Goal: Information Seeking & Learning: Learn about a topic

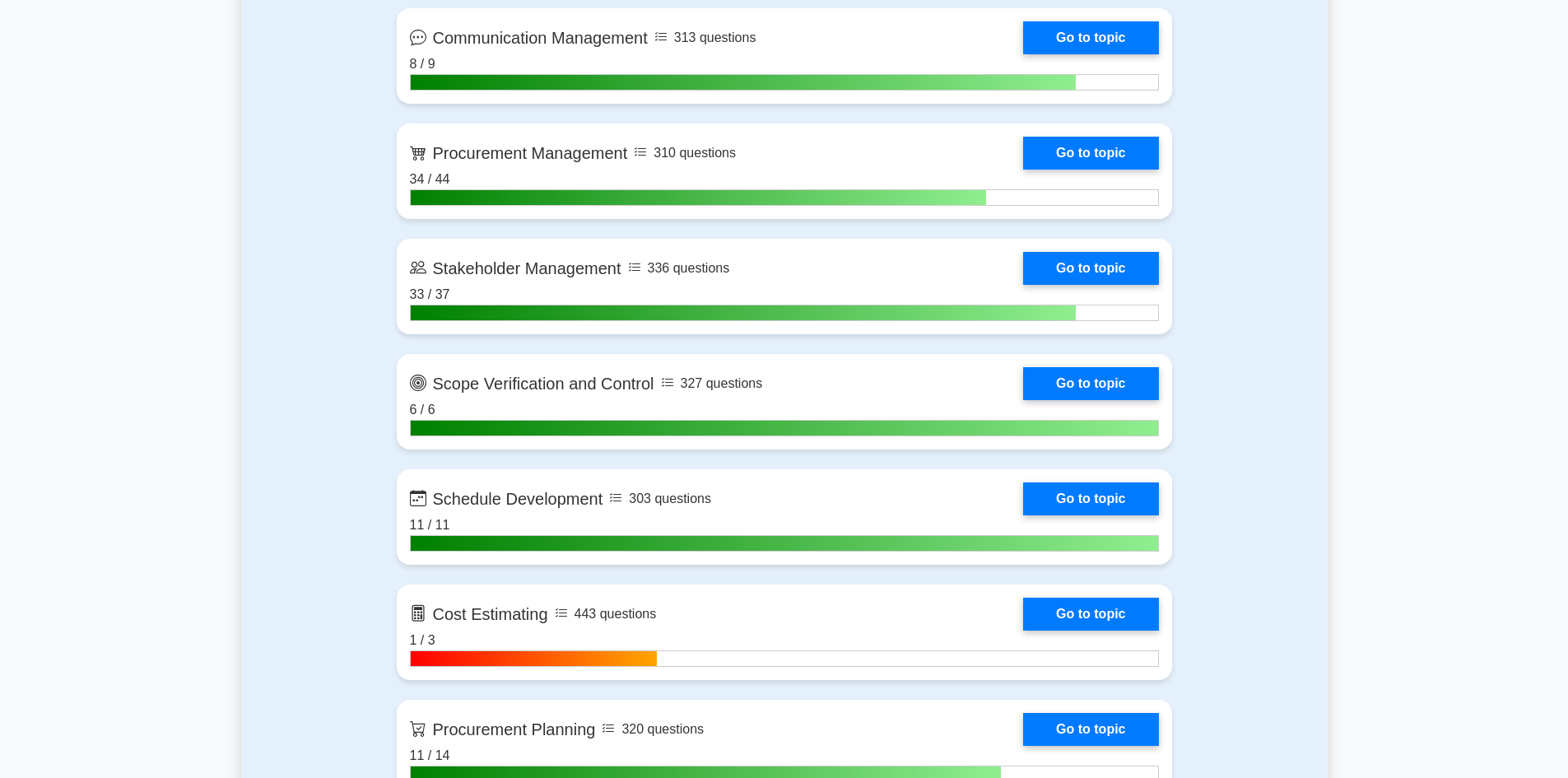
scroll to position [2059, 0]
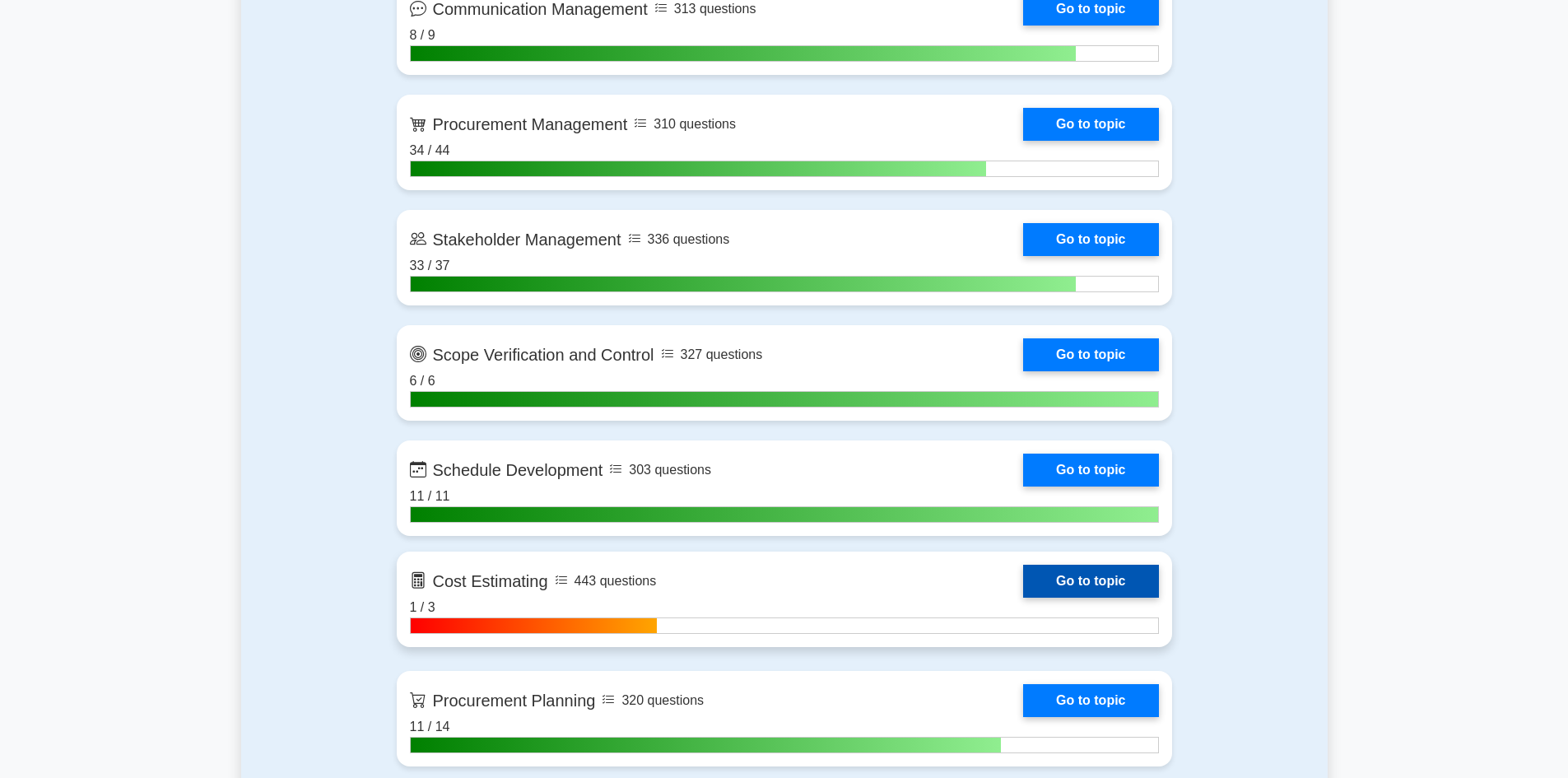
click at [1108, 589] on link "Go to topic" at bounding box center [1090, 582] width 135 height 33
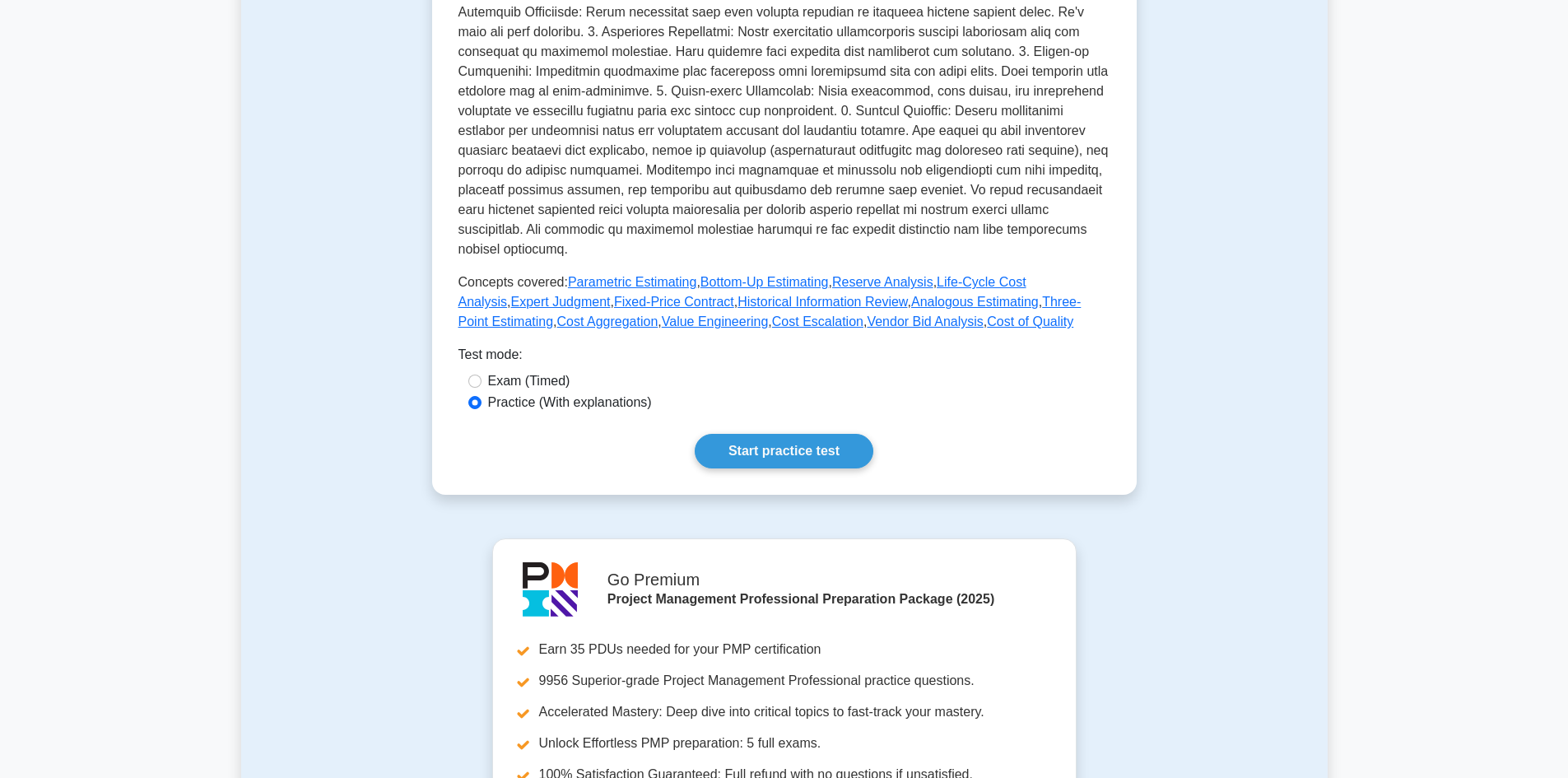
scroll to position [577, 0]
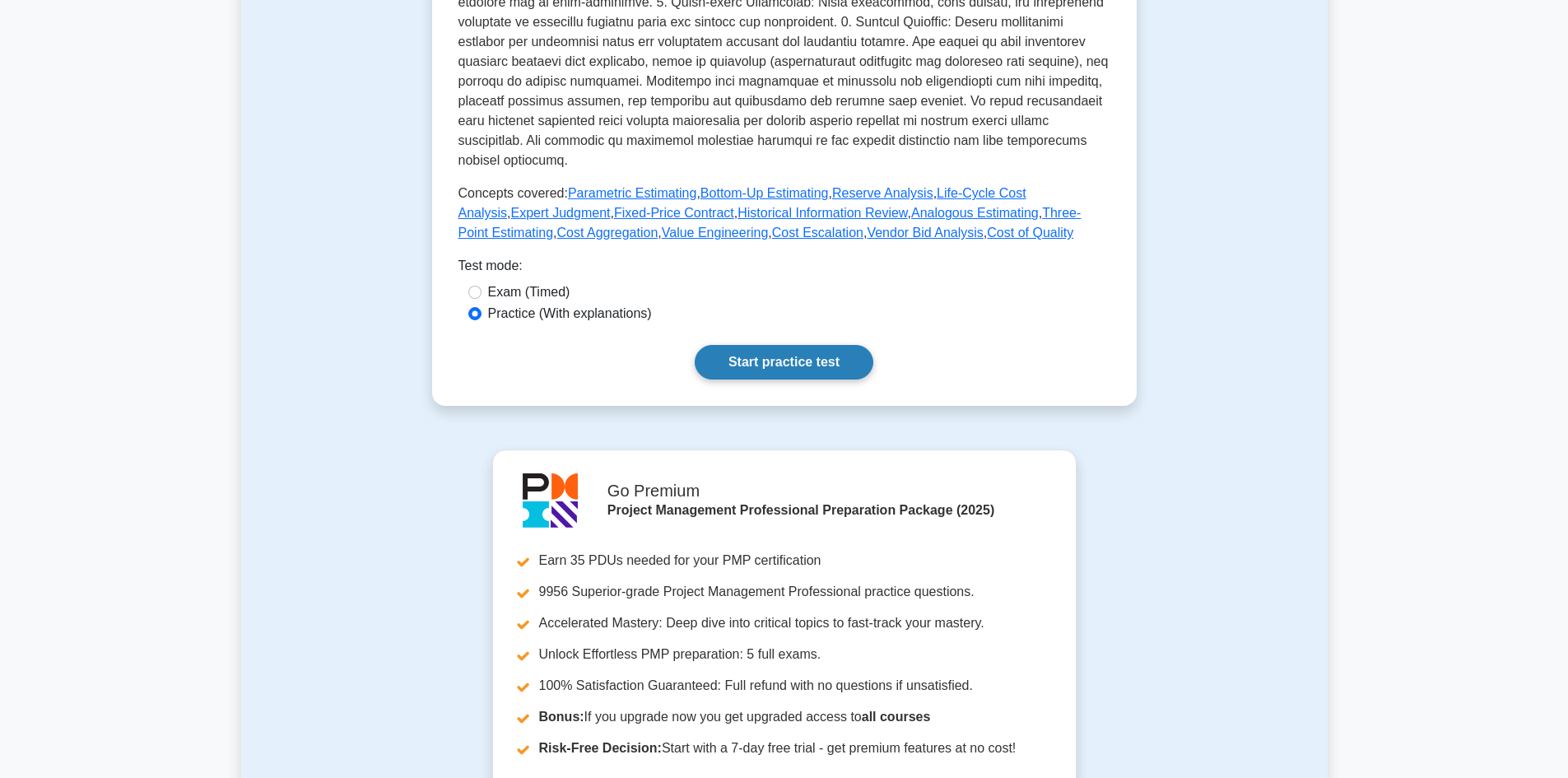
click at [823, 345] on link "Start practice test" at bounding box center [784, 362] width 178 height 34
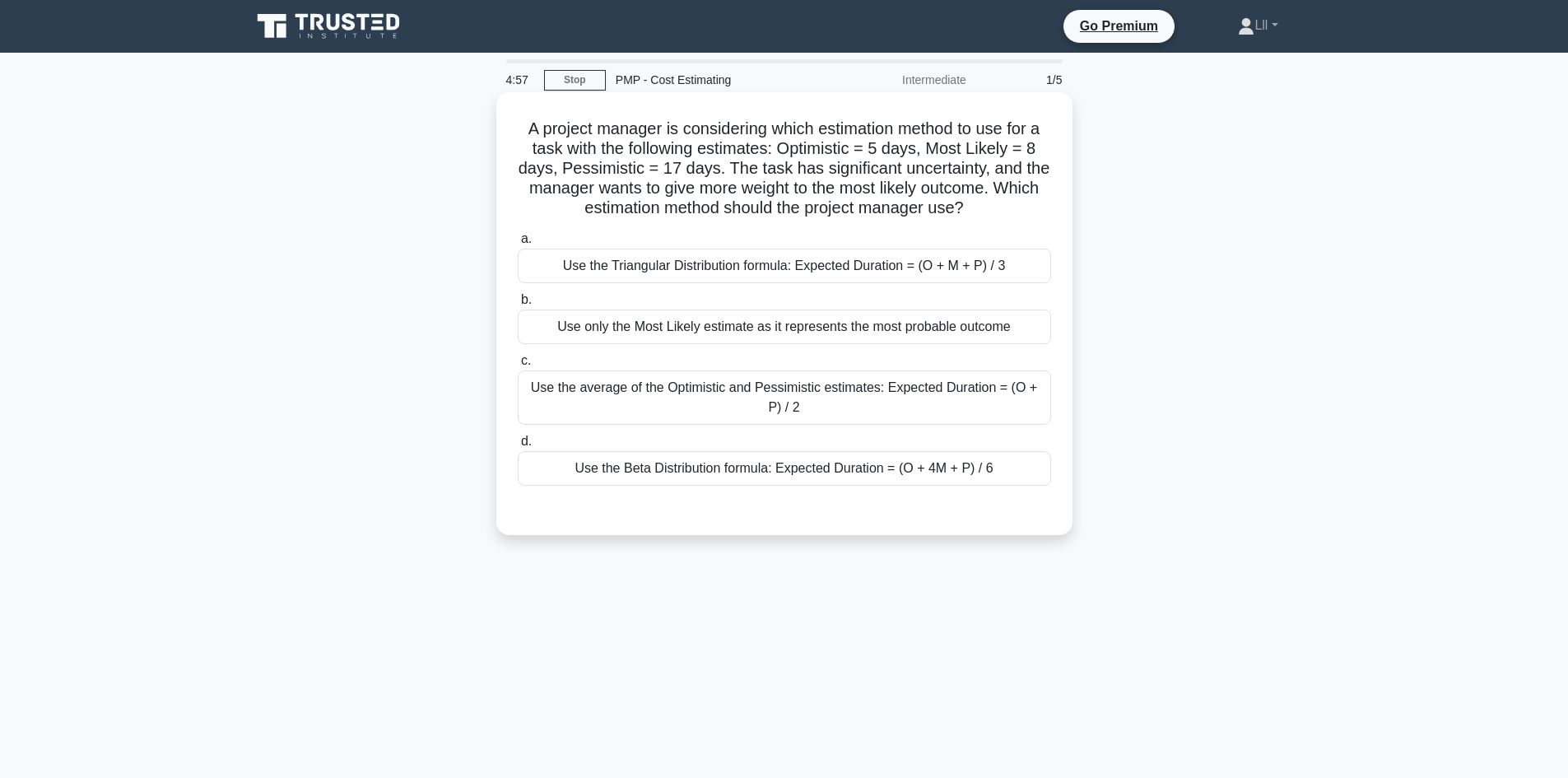
click at [805, 129] on h5 "A project manager is considering which estimation method to use for a task with…" at bounding box center [784, 169] width 536 height 100
click at [586, 152] on h5 "A project manager is considering which estimation method to use for a task with…" at bounding box center [784, 169] width 536 height 100
drag, startPoint x: 872, startPoint y: 184, endPoint x: 1004, endPoint y: 187, distance: 132.0
click at [1004, 187] on h5 "A project manager is considering which estimation method to use for a task with…" at bounding box center [784, 169] width 536 height 100
click at [1022, 190] on h5 "A project manager is considering which estimation method to use for a task with…" at bounding box center [784, 169] width 536 height 100
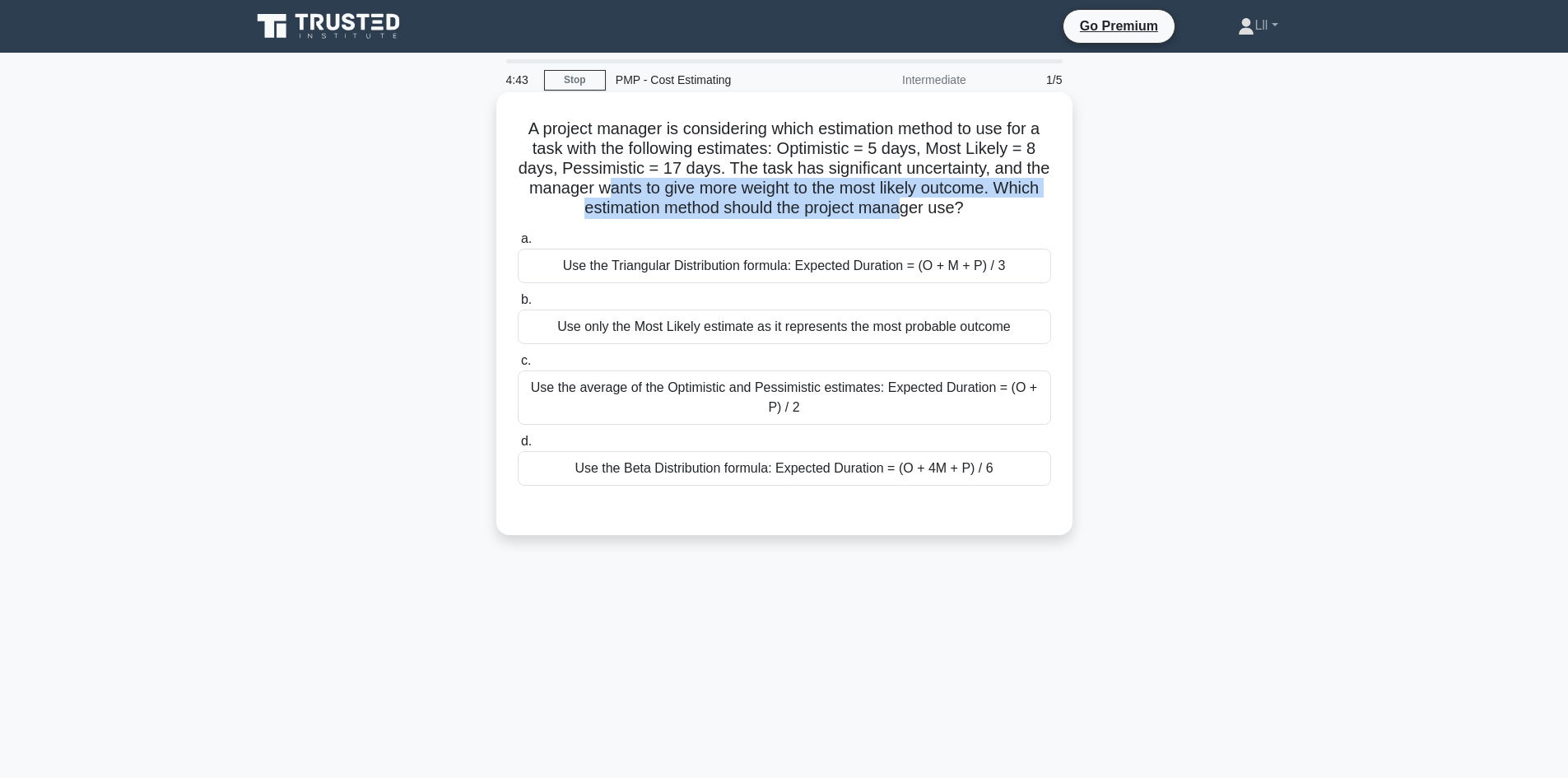
drag, startPoint x: 602, startPoint y: 189, endPoint x: 910, endPoint y: 202, distance: 308.3
click at [910, 202] on h5 "A project manager is considering which estimation method to use for a task with…" at bounding box center [784, 169] width 536 height 100
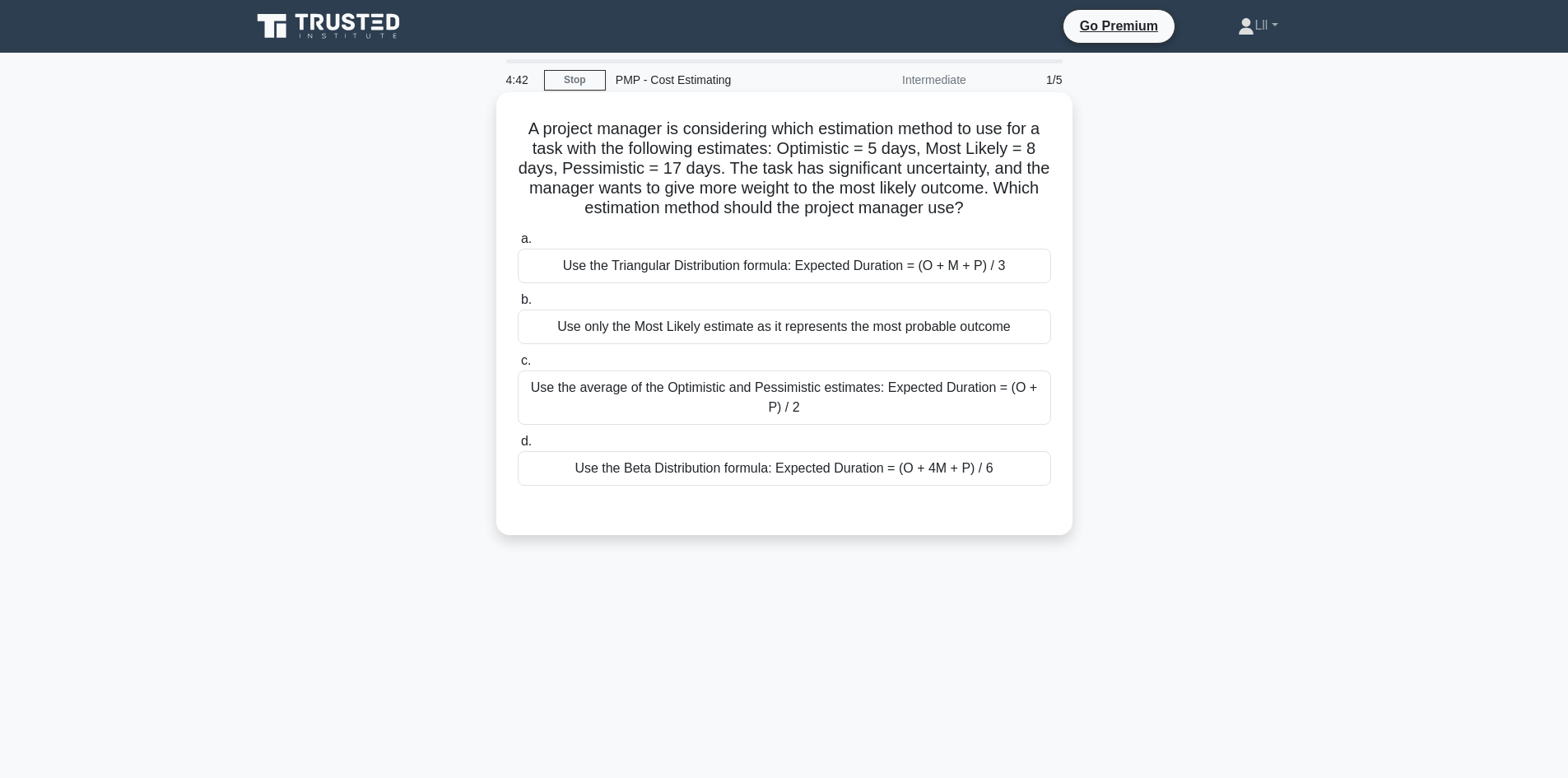
click at [938, 205] on h5 "A project manager is considering which estimation method to use for a task with…" at bounding box center [784, 169] width 536 height 100
click at [869, 463] on div "Use the Beta Distribution formula: Expected Duration = (O + 4M + P) / 6" at bounding box center [784, 468] width 533 height 34
click at [518, 447] on input "d. Use the Beta Distribution formula: Expected Duration = (O + 4M + P) / 6" at bounding box center [518, 441] width 0 height 11
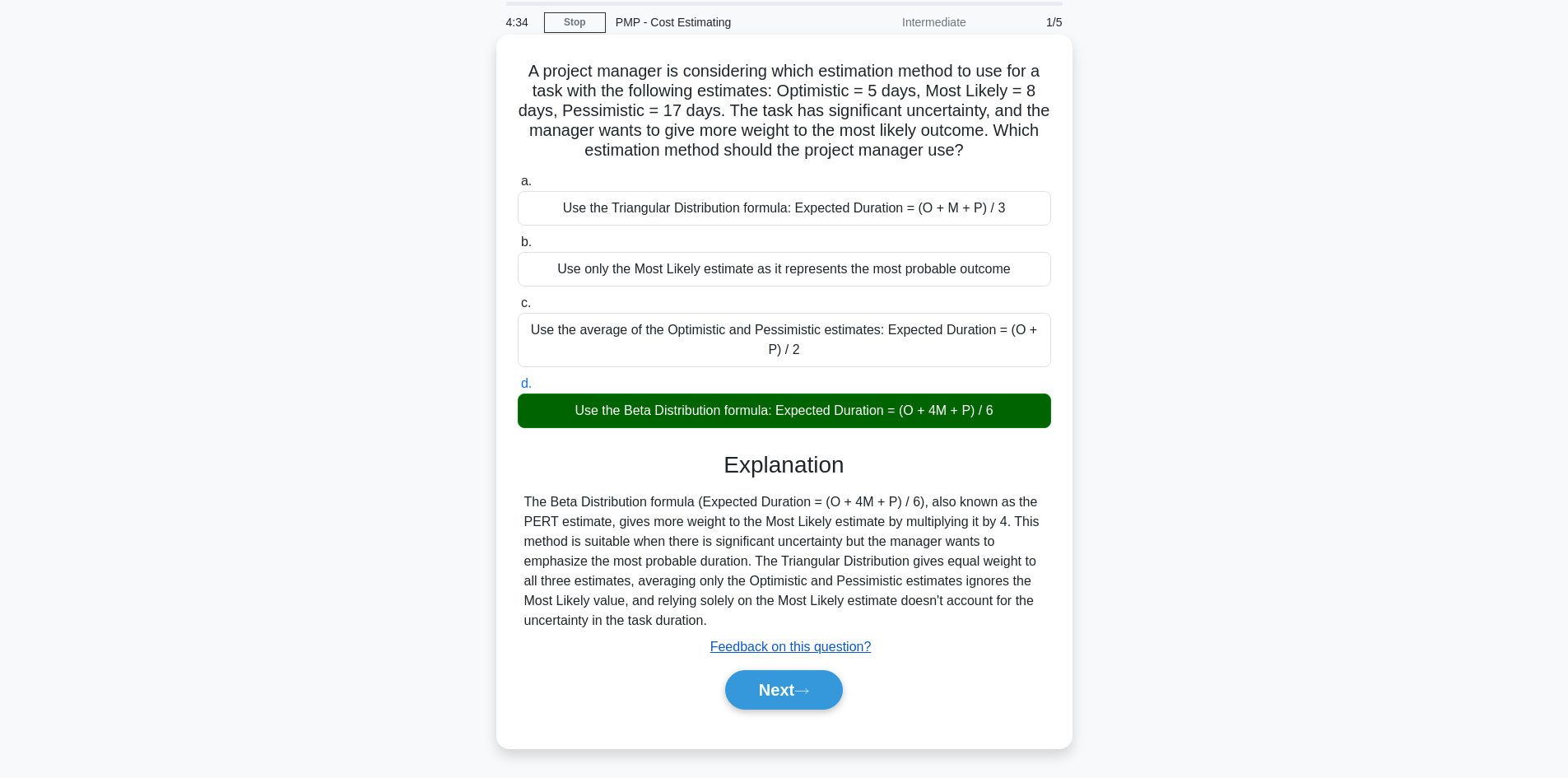
scroll to position [111, 0]
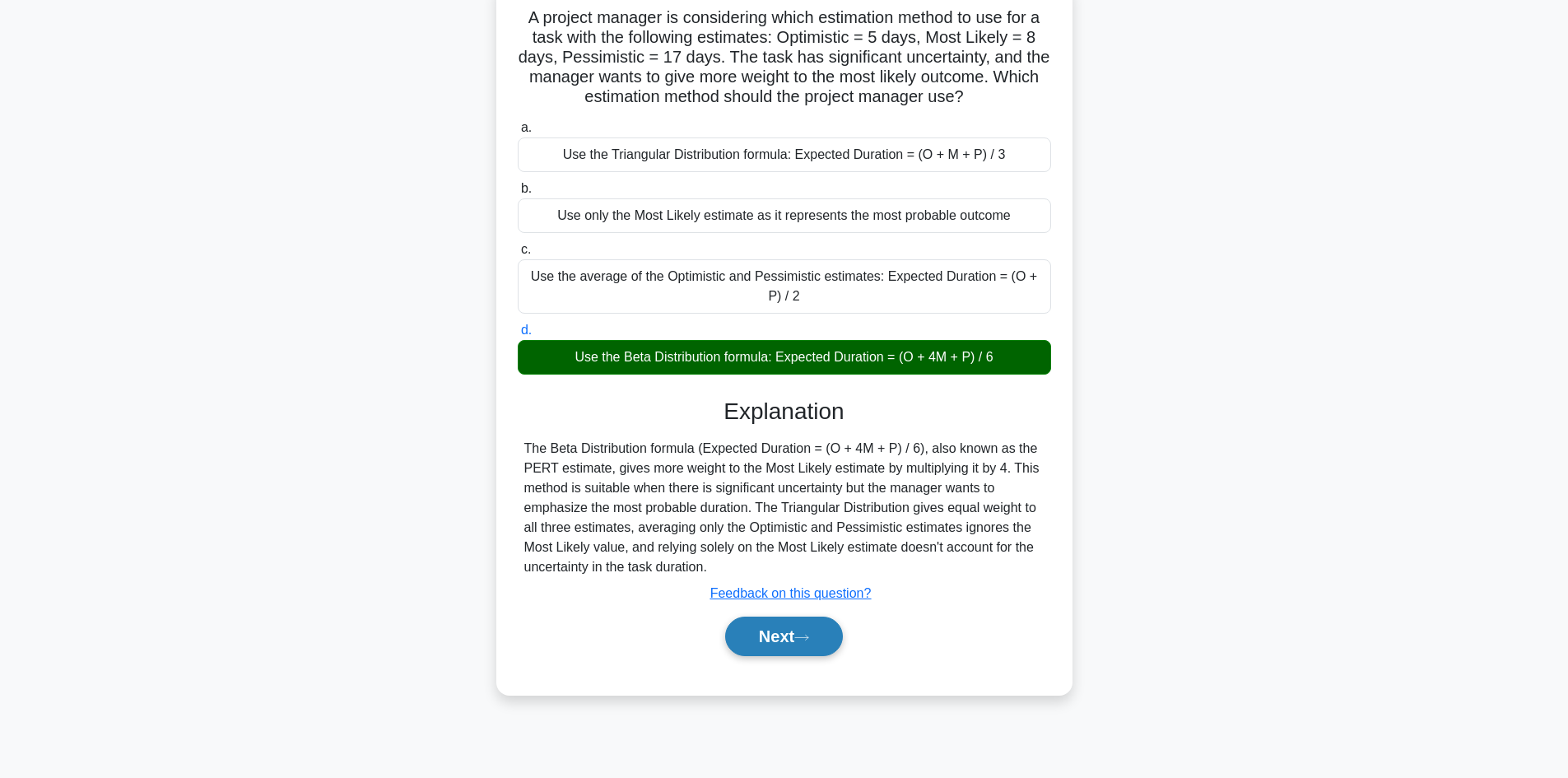
click at [802, 638] on icon at bounding box center [801, 638] width 15 height 9
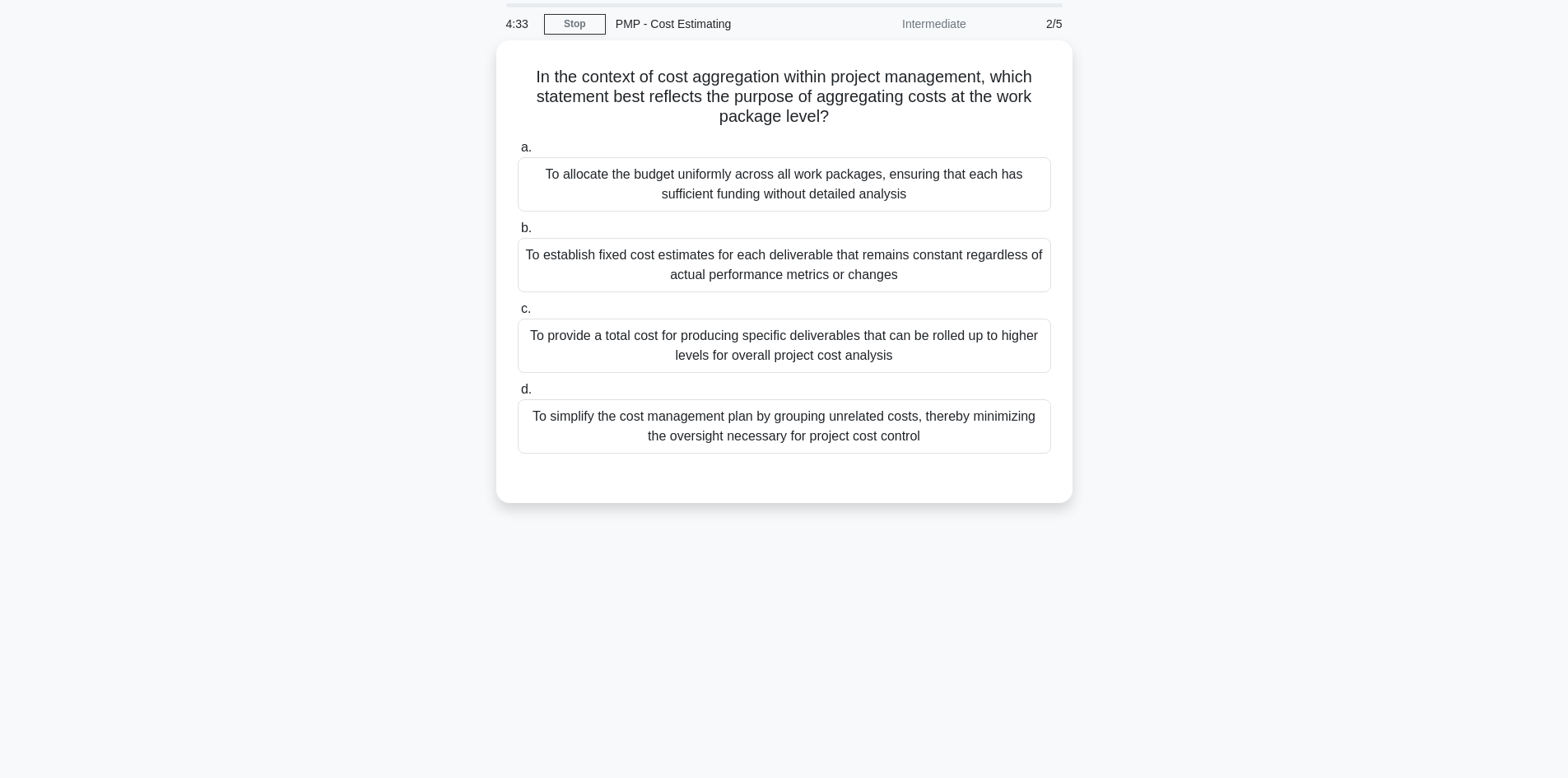
scroll to position [0, 0]
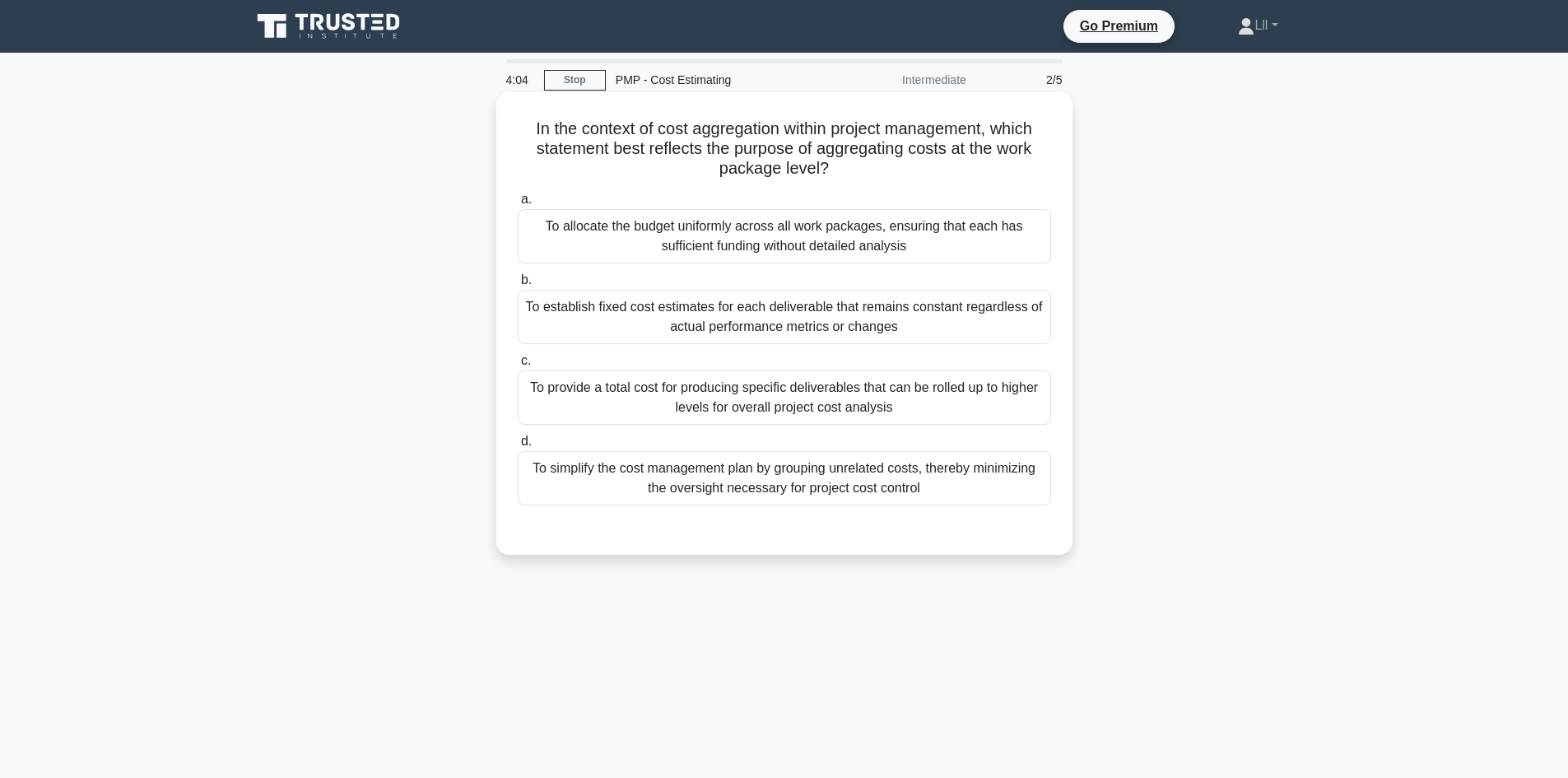
click at [853, 386] on div "To provide a total cost for producing specific deliverables that can be rolled …" at bounding box center [784, 397] width 533 height 54
click at [518, 367] on input "c. To provide a total cost for producing specific deliverables that can be roll…" at bounding box center [518, 361] width 0 height 11
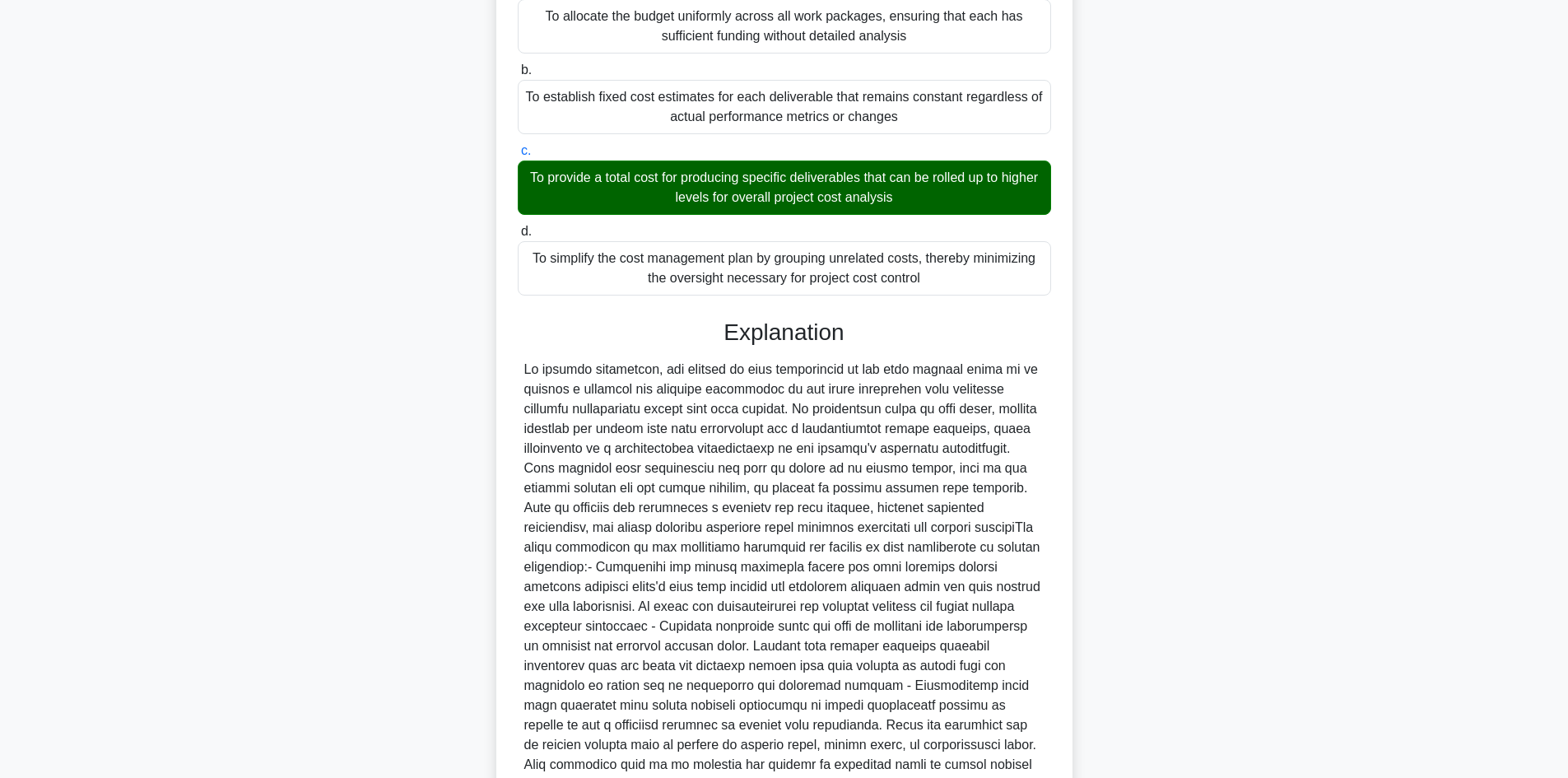
scroll to position [356, 0]
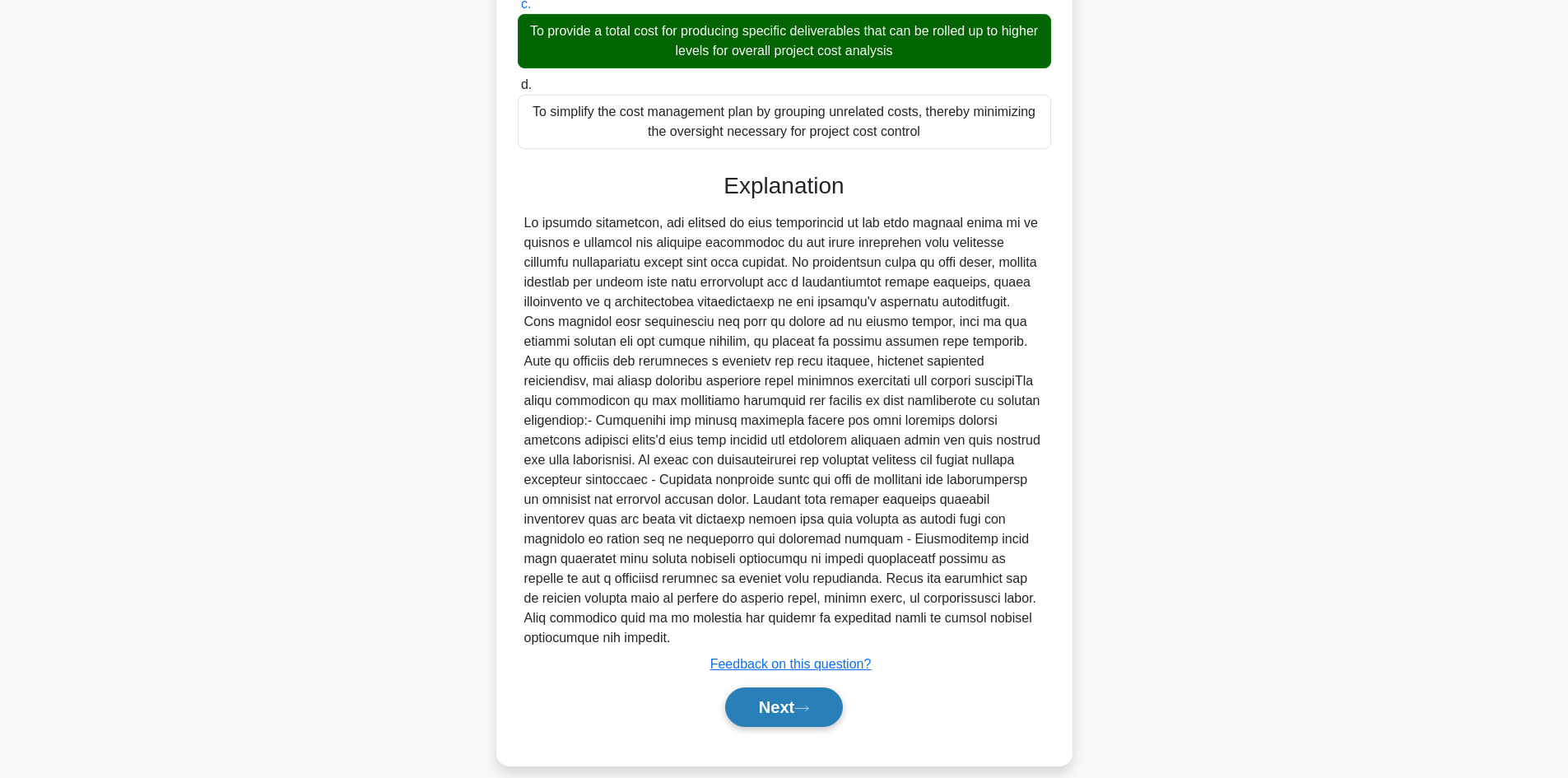
click at [792, 699] on button "Next" at bounding box center [784, 707] width 118 height 39
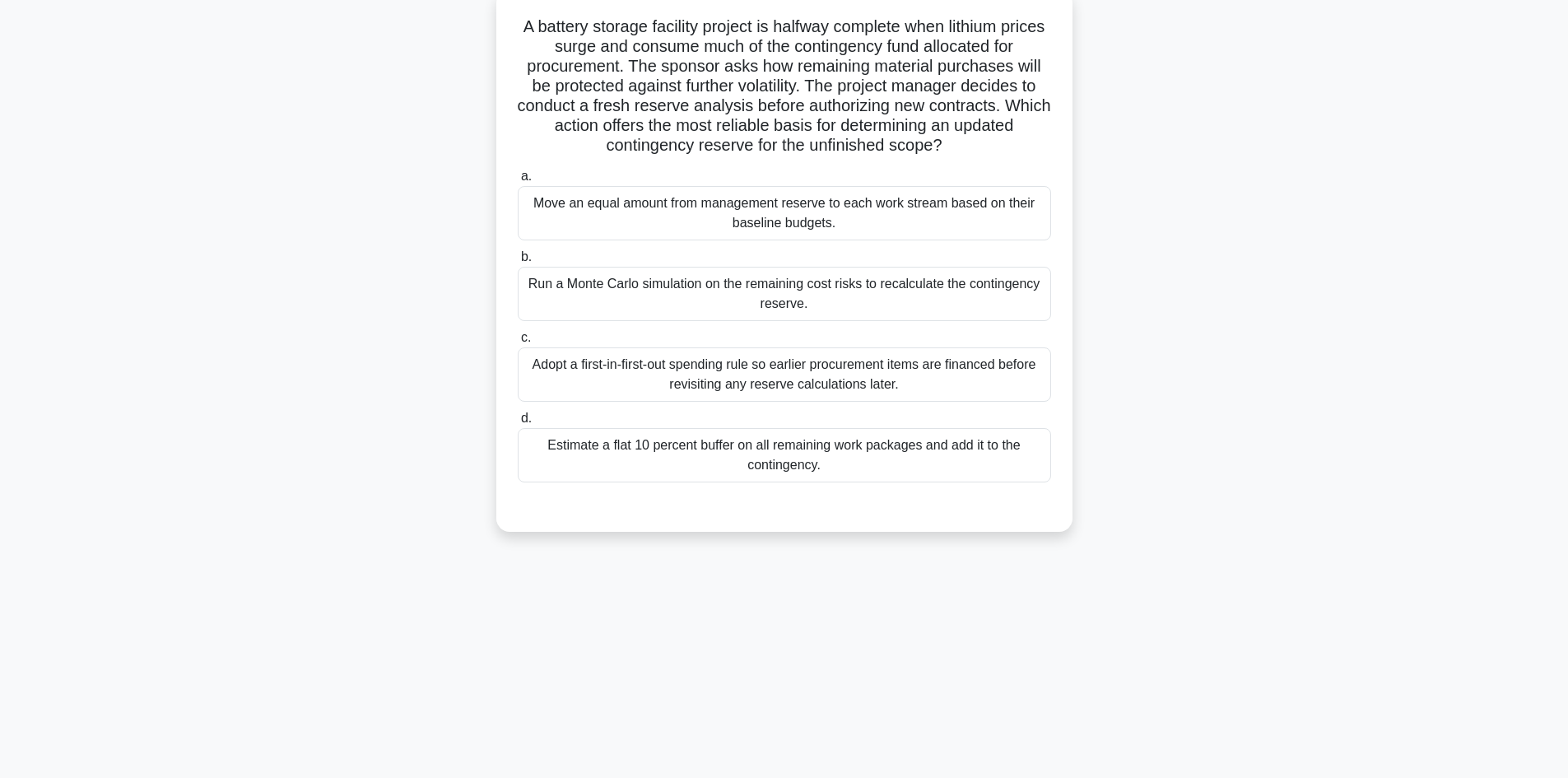
scroll to position [0, 0]
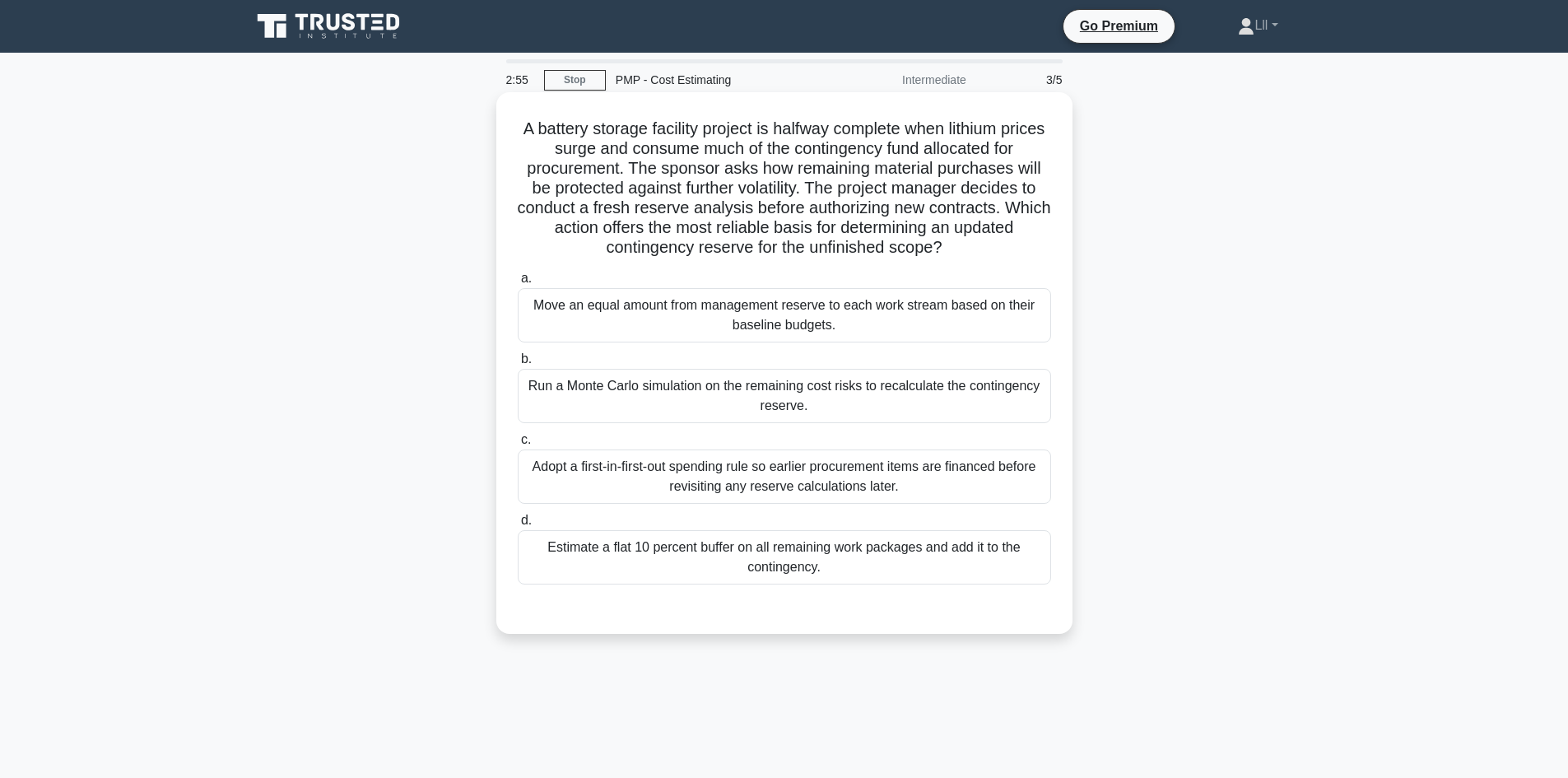
click at [895, 407] on div "Run a Monte Carlo simulation on the remaining cost risks to recalculate the con…" at bounding box center [784, 395] width 533 height 54
click at [518, 365] on input "b. Run a Monte Carlo simulation on the remaining cost risks to recalculate the …" at bounding box center [518, 359] width 0 height 11
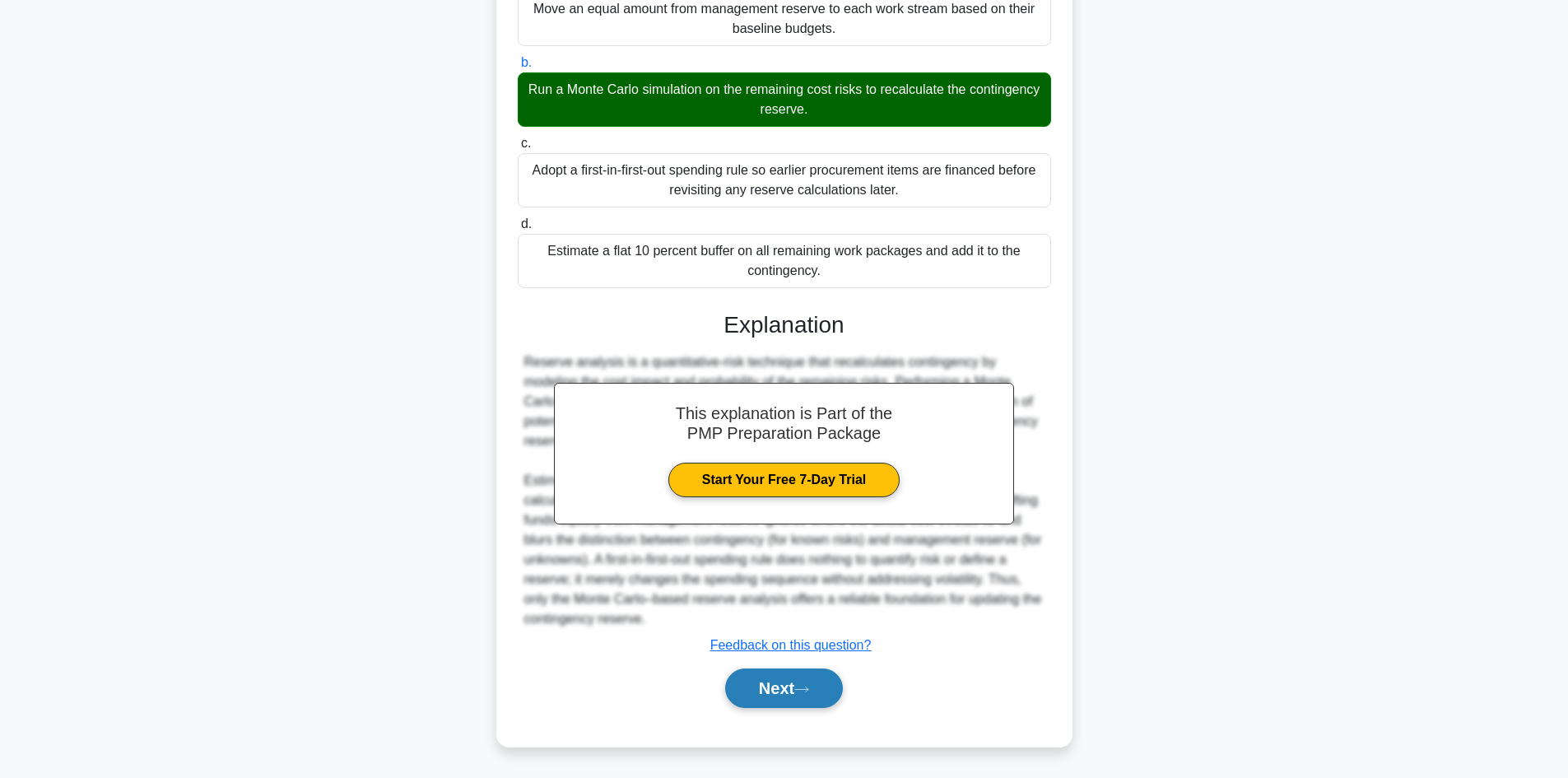
click at [818, 689] on button "Next" at bounding box center [784, 689] width 118 height 39
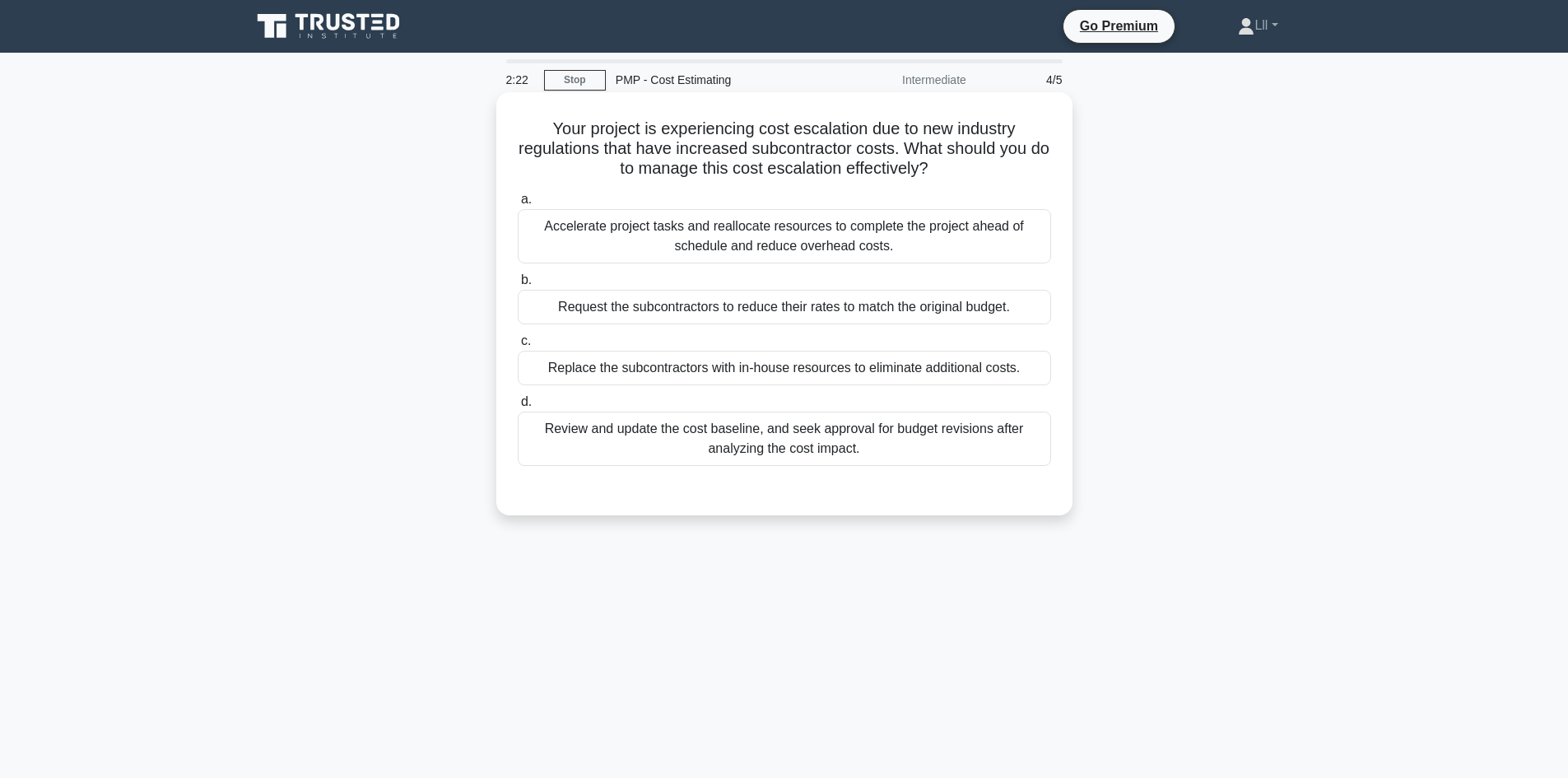
click at [914, 449] on div "Review and update the cost baseline, and seek approval for budget revisions aft…" at bounding box center [784, 439] width 533 height 54
click at [518, 408] on input "d. Review and update the cost baseline, and seek approval for budget revisions …" at bounding box center [518, 402] width 0 height 11
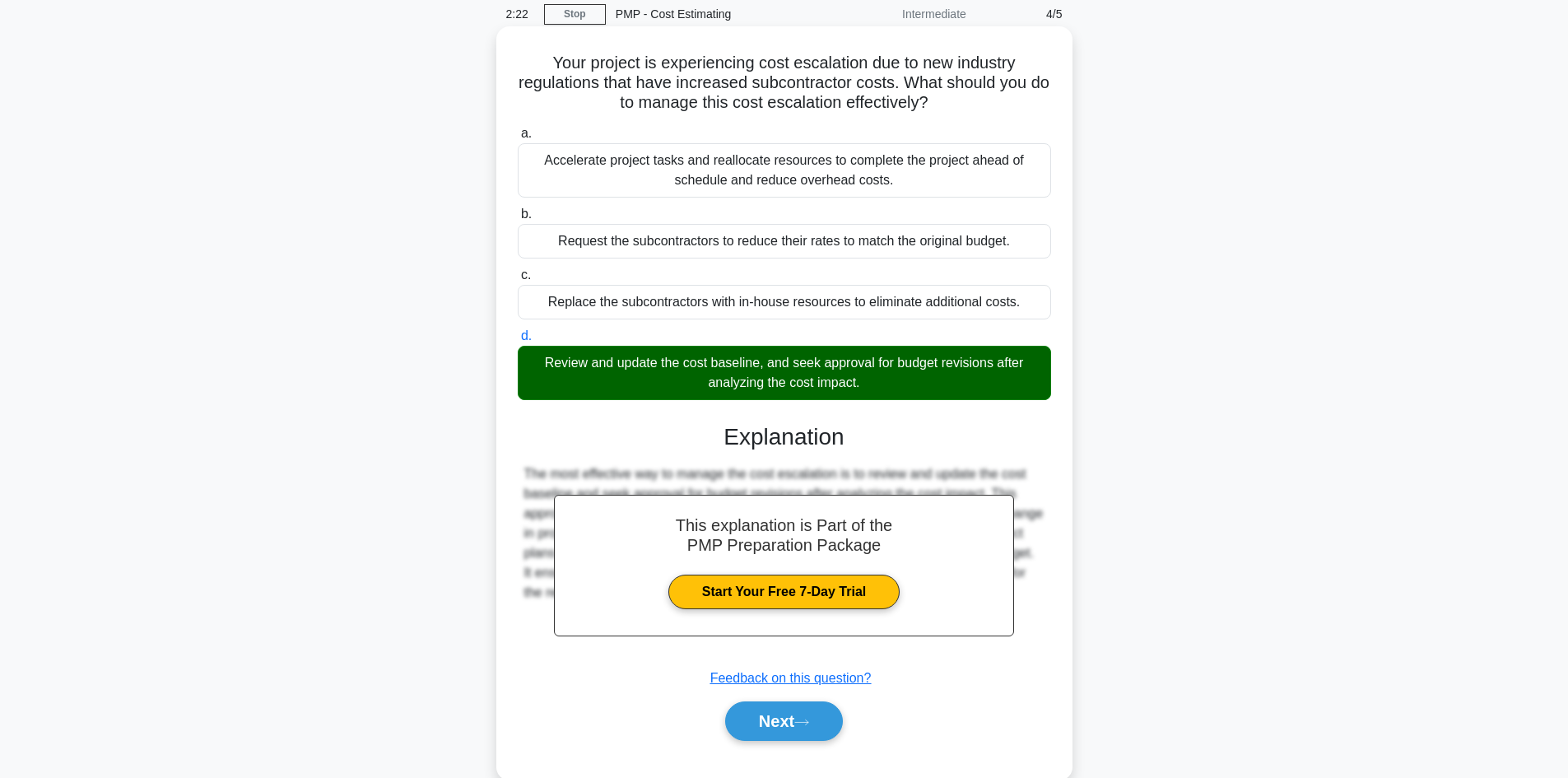
scroll to position [111, 0]
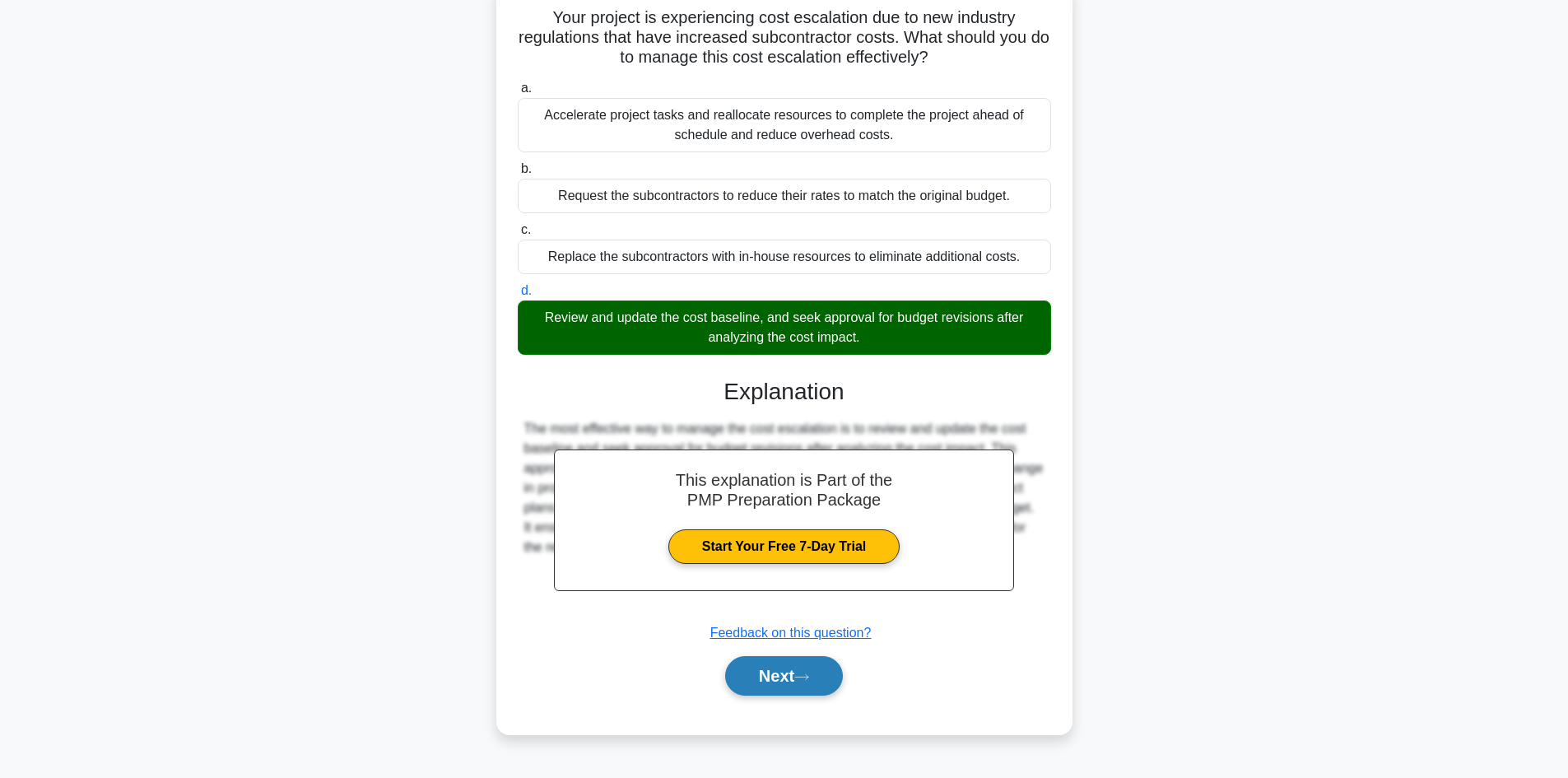
click at [840, 690] on button "Next" at bounding box center [784, 676] width 118 height 39
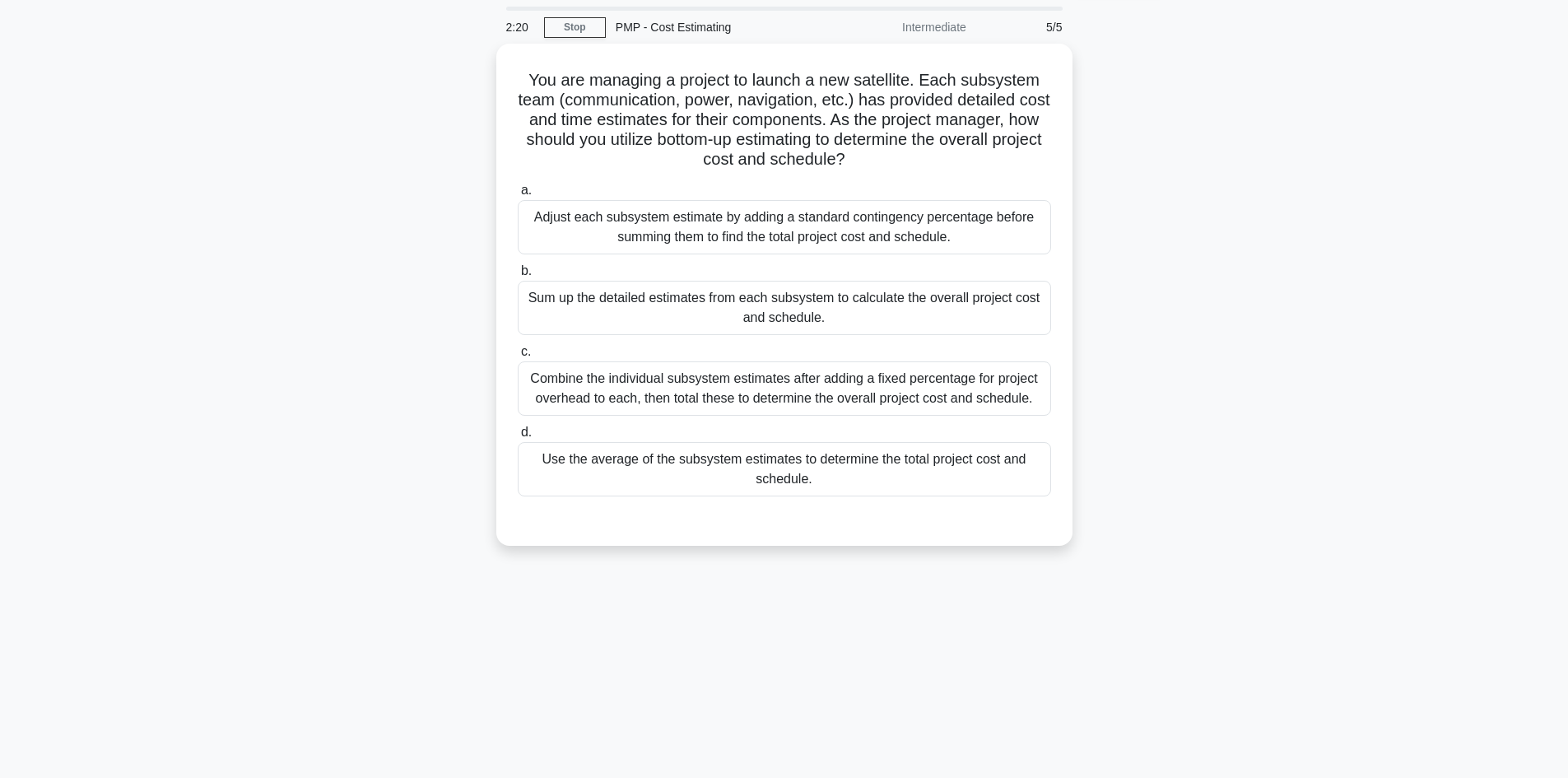
scroll to position [0, 0]
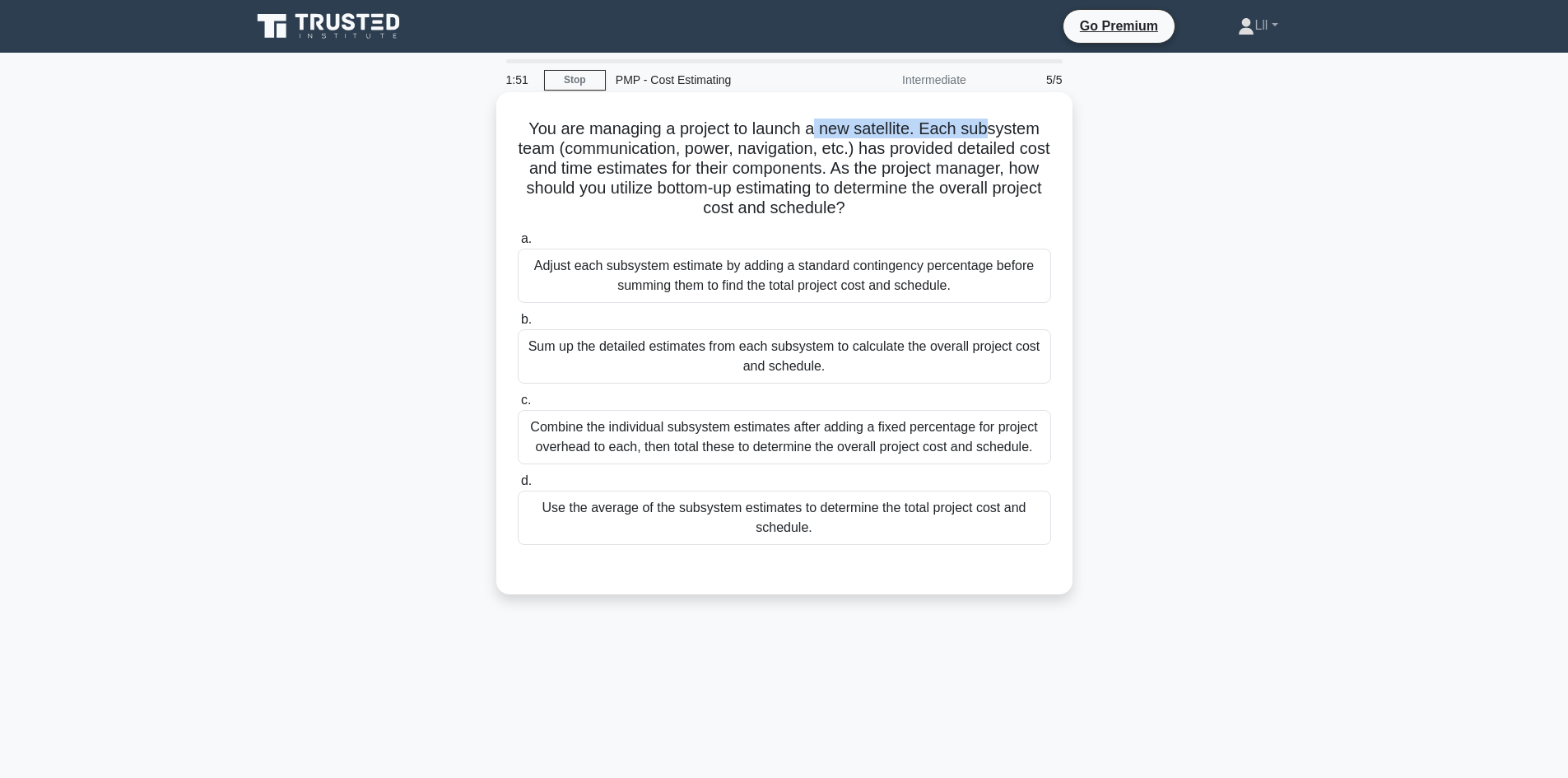
drag, startPoint x: 816, startPoint y: 129, endPoint x: 986, endPoint y: 127, distance: 170.0
click at [986, 127] on h5 "You are managing a project to launch a new satellite. Each subsystem team (comm…" at bounding box center [784, 169] width 536 height 100
click at [1016, 160] on h5 "You are managing a project to launch a new satellite. Each subsystem team (comm…" at bounding box center [784, 169] width 536 height 100
click at [811, 371] on div "Sum up the detailed estimates from each subsystem to calculate the overall proj…" at bounding box center [784, 356] width 533 height 54
click at [518, 326] on input "b. Sum up the detailed estimates from each subsystem to calculate the overall p…" at bounding box center [518, 320] width 0 height 11
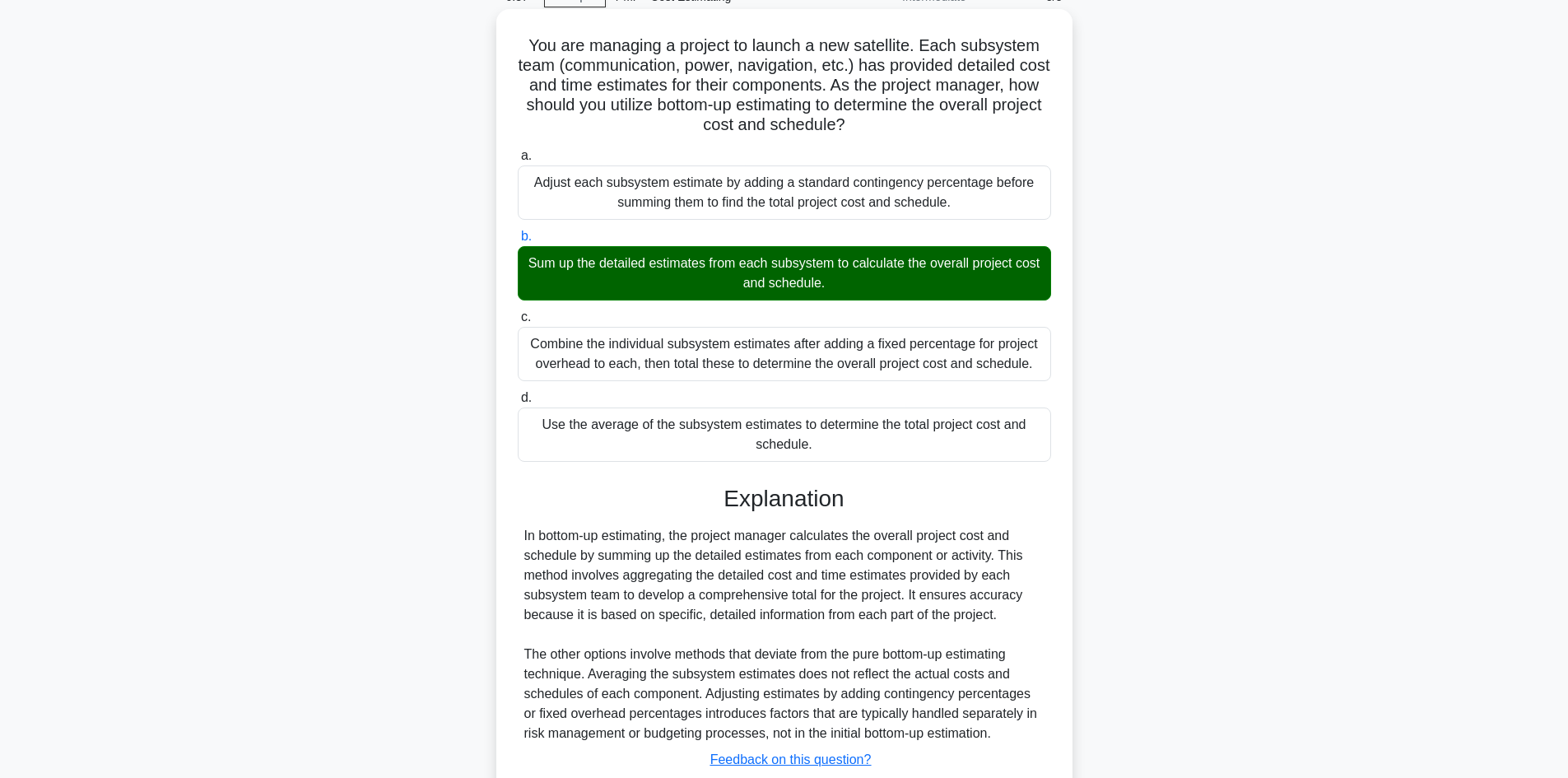
scroll to position [198, 0]
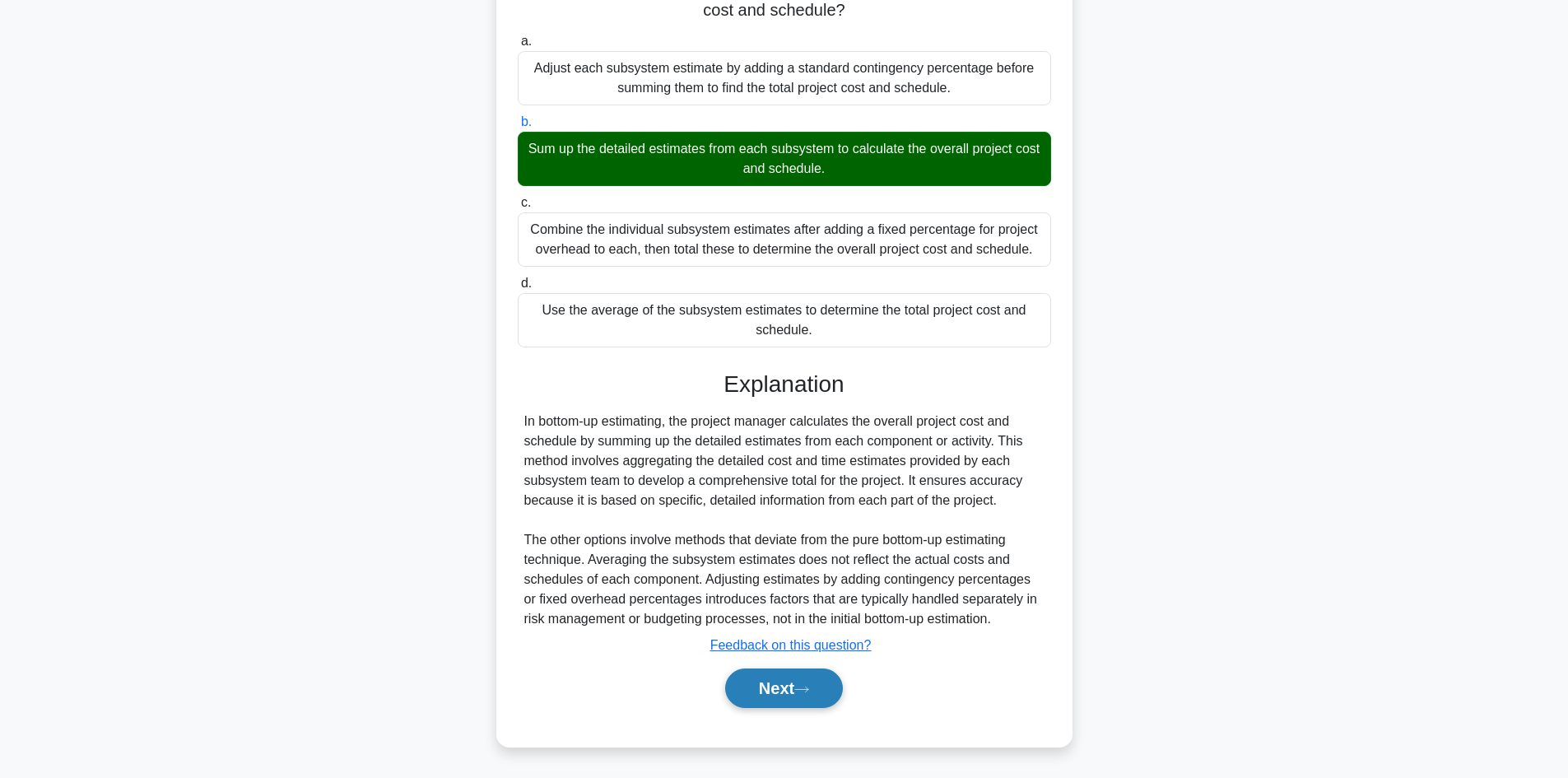
click at [834, 688] on button "Next" at bounding box center [784, 689] width 118 height 39
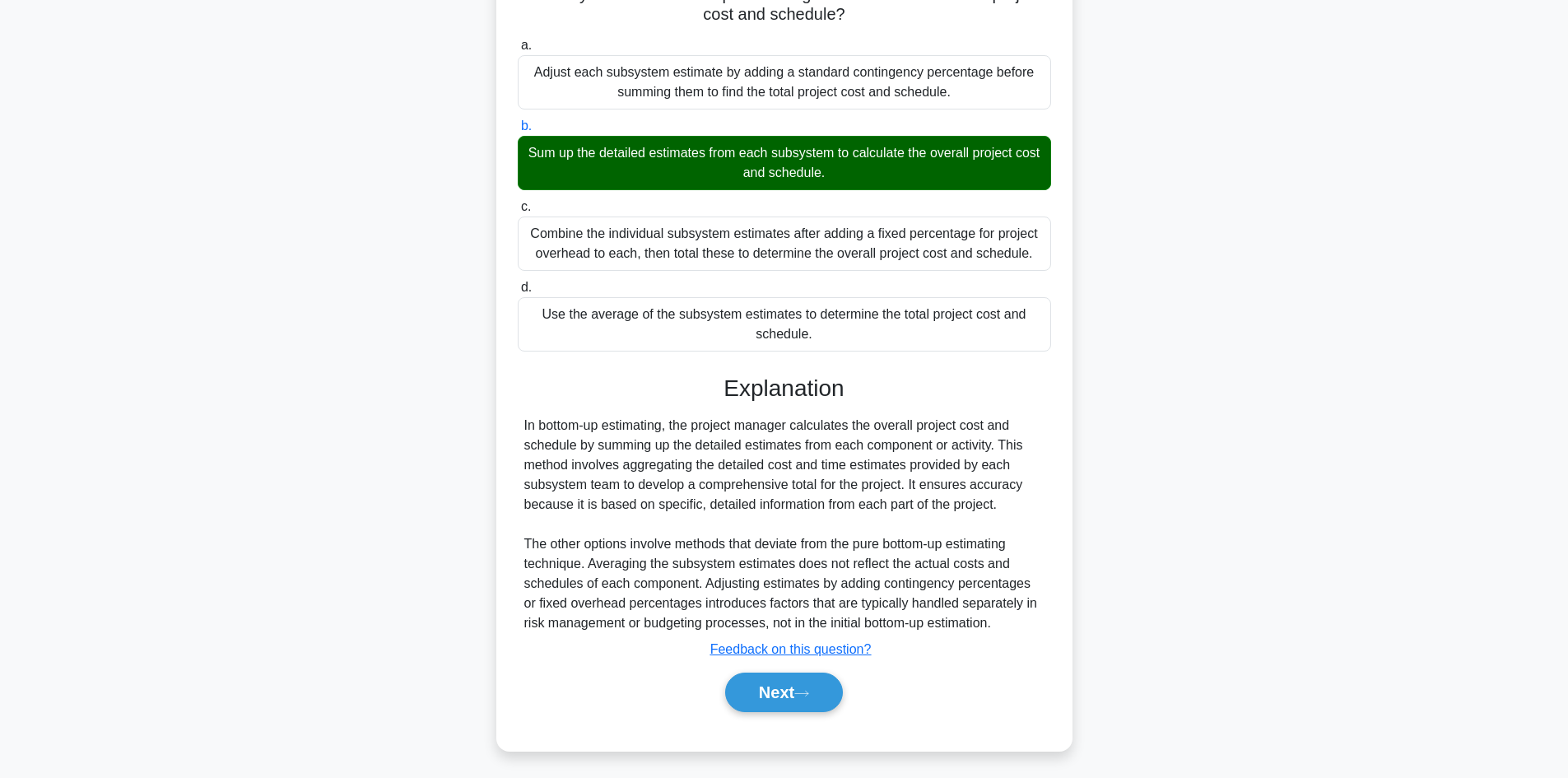
scroll to position [0, 0]
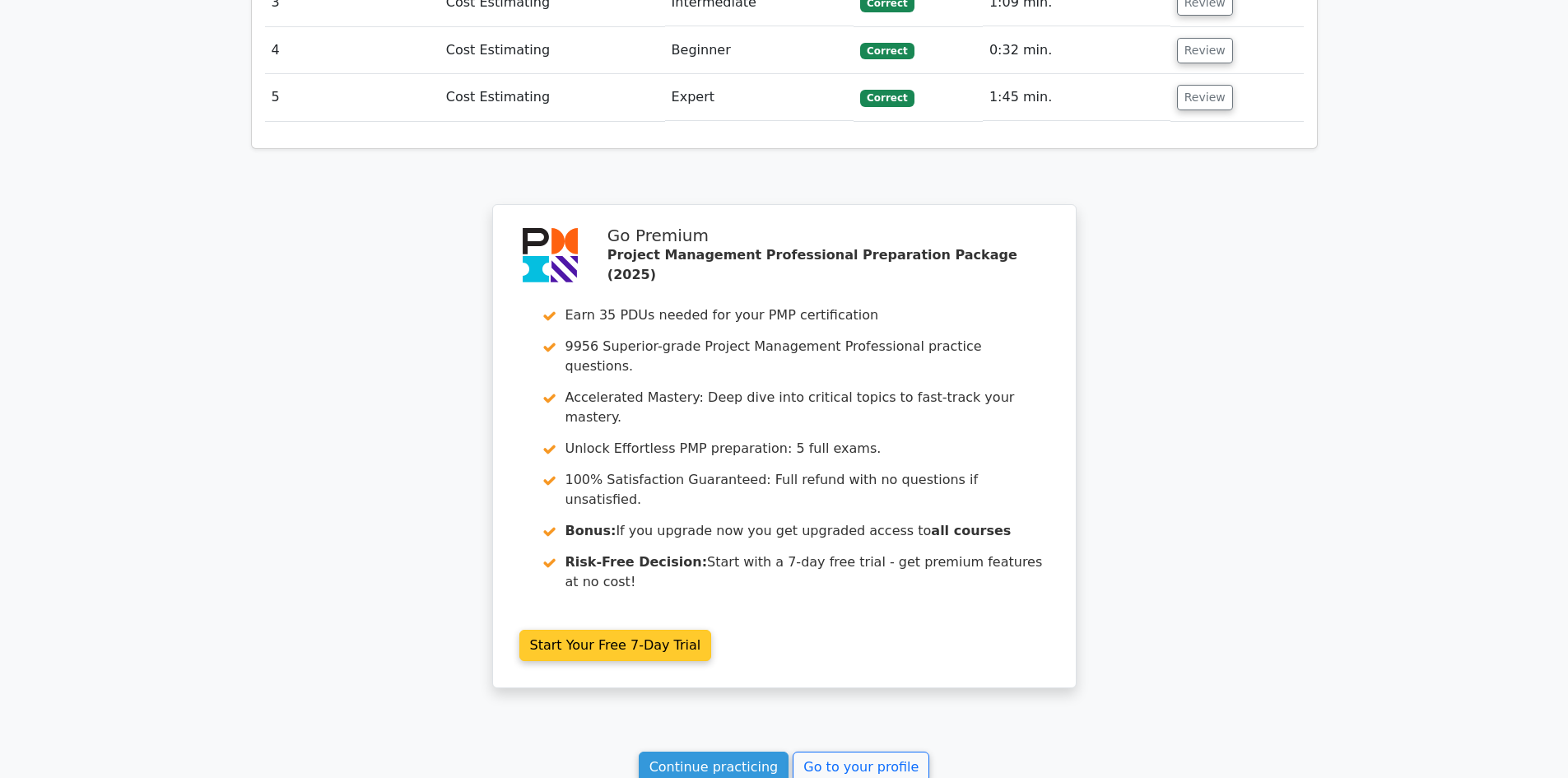
scroll to position [2254, 0]
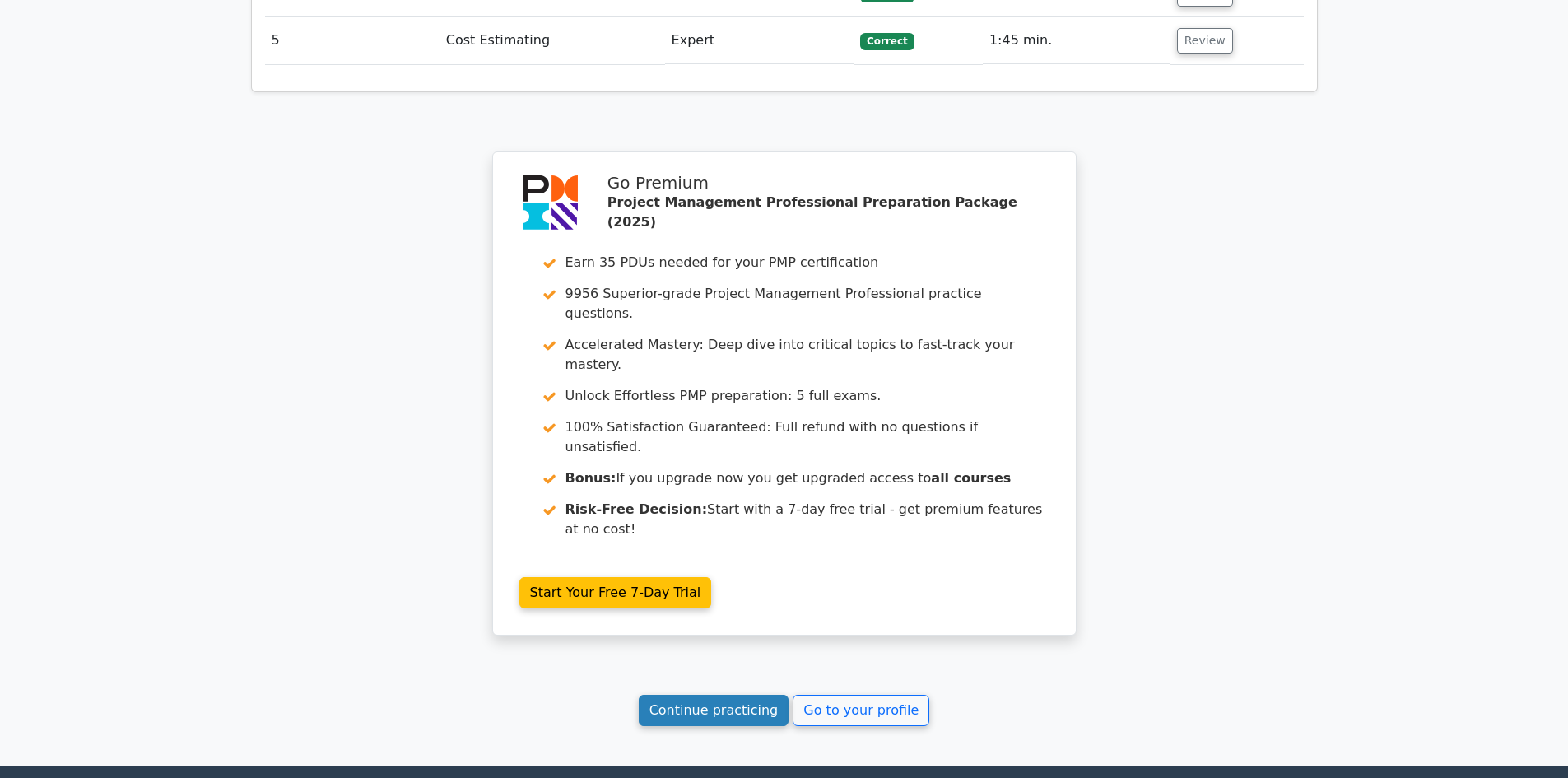
click at [691, 695] on link "Continue practicing" at bounding box center [714, 710] width 151 height 31
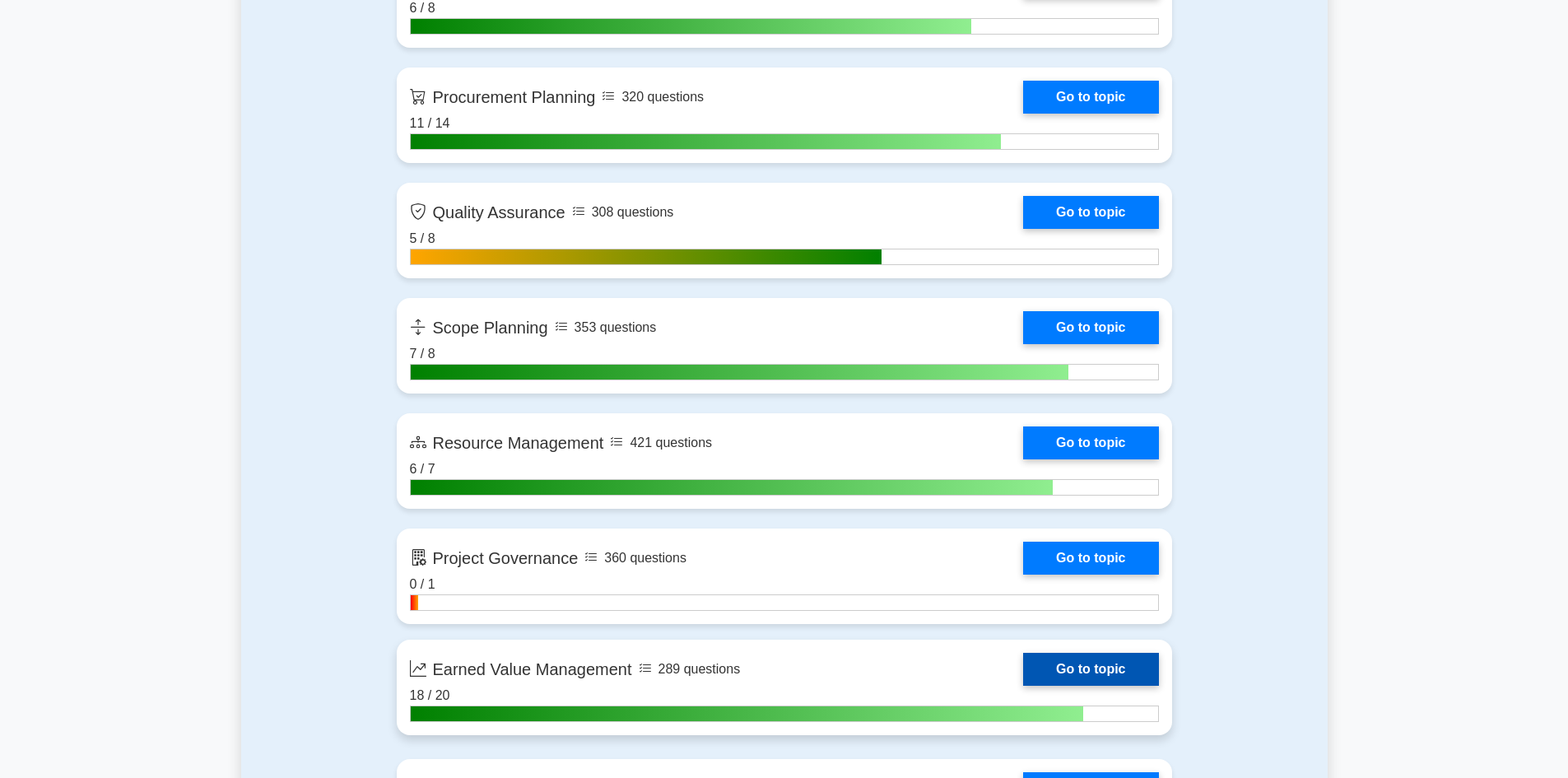
scroll to position [2882, 0]
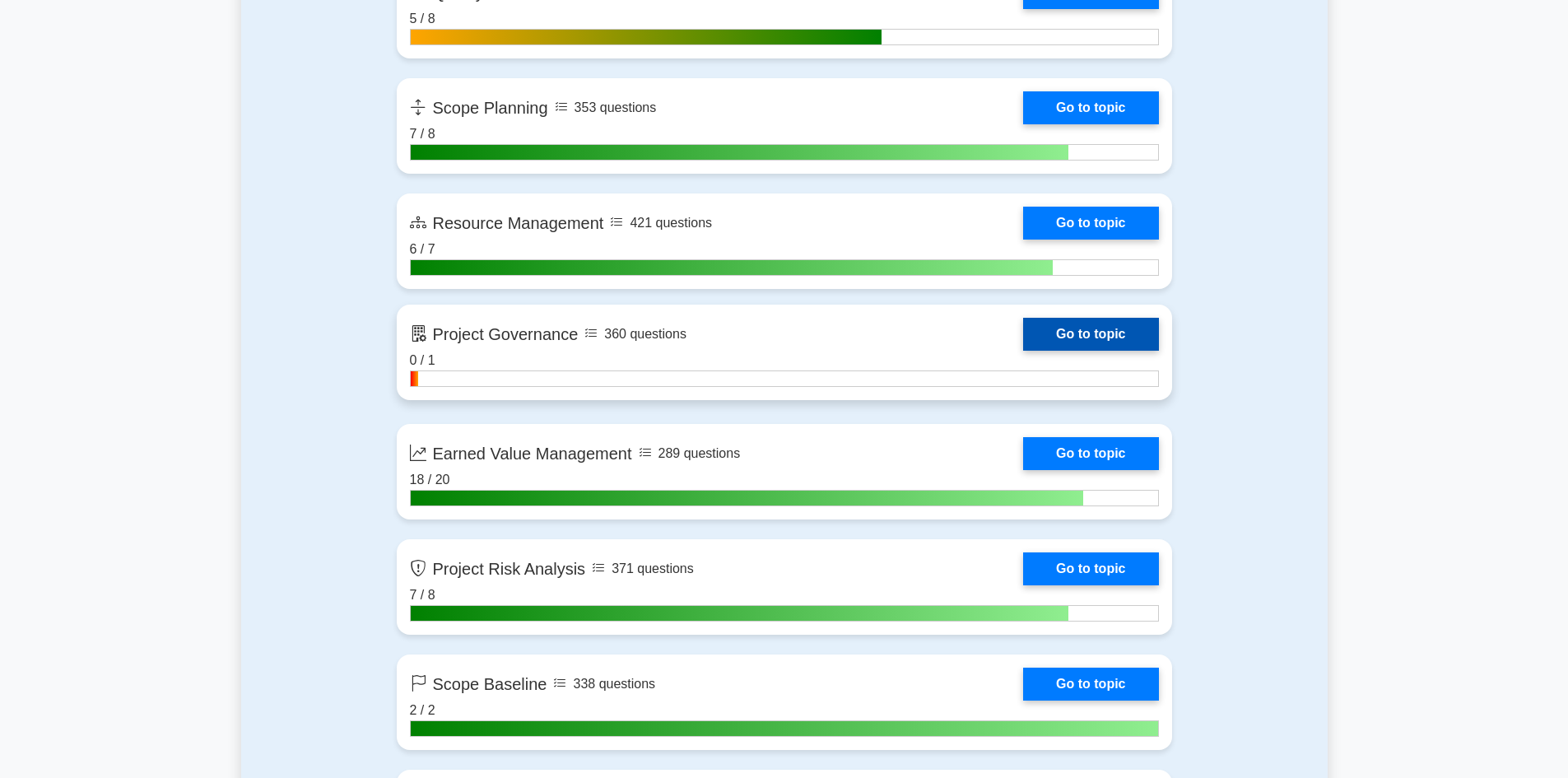
click at [1075, 343] on link "Go to topic" at bounding box center [1090, 335] width 135 height 33
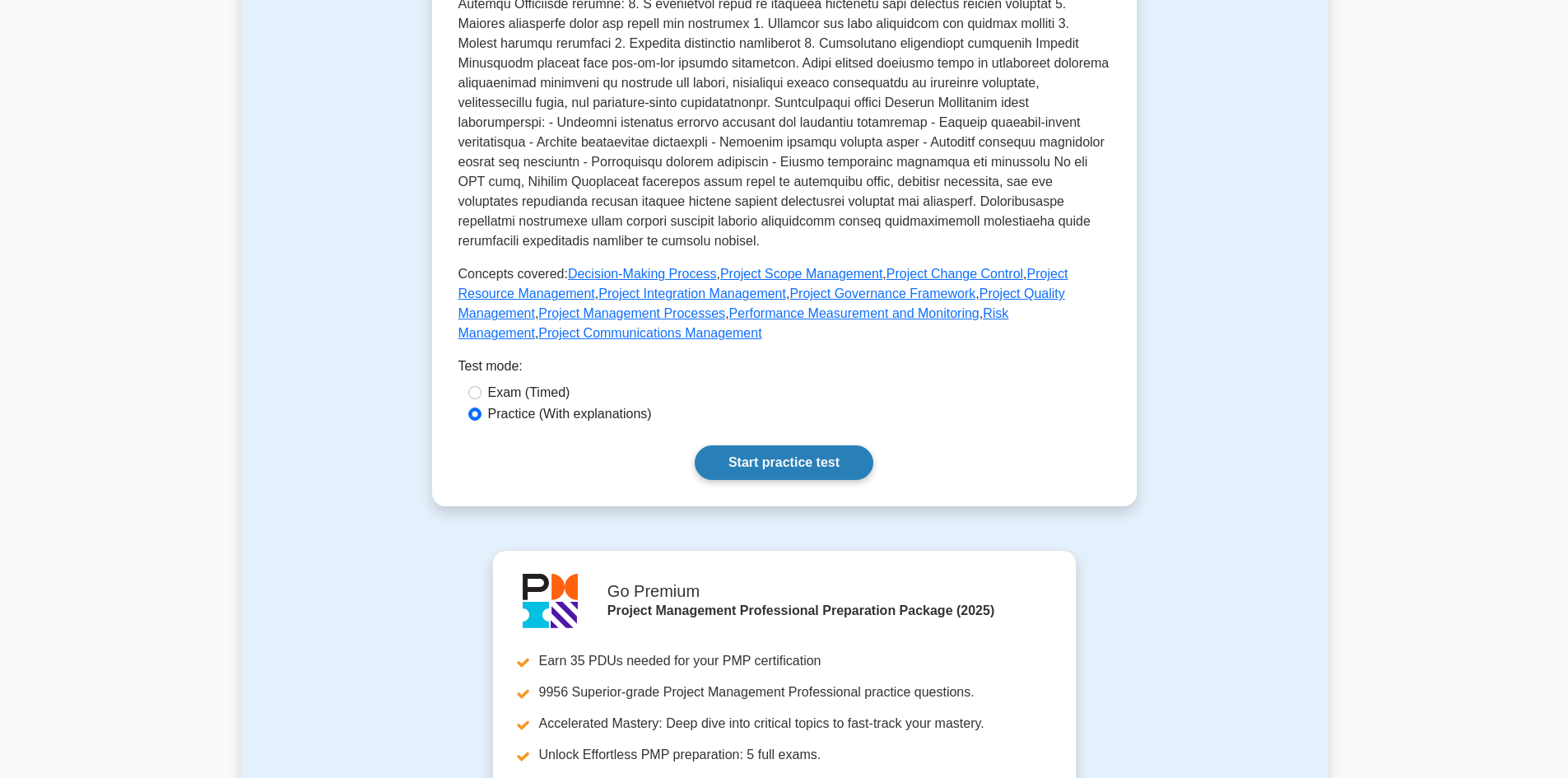
scroll to position [514, 0]
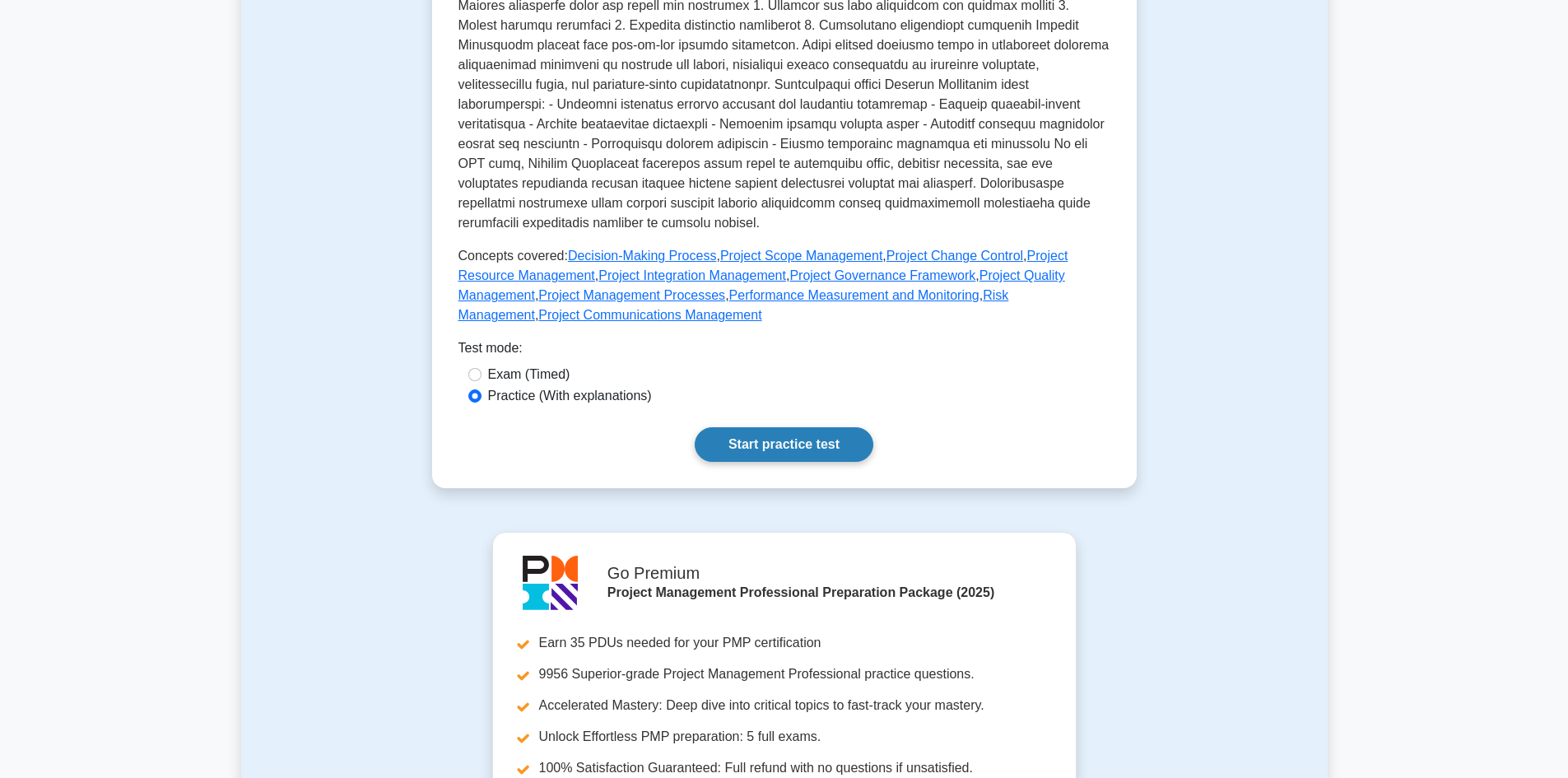
click at [737, 428] on link "Start practice test" at bounding box center [784, 444] width 178 height 34
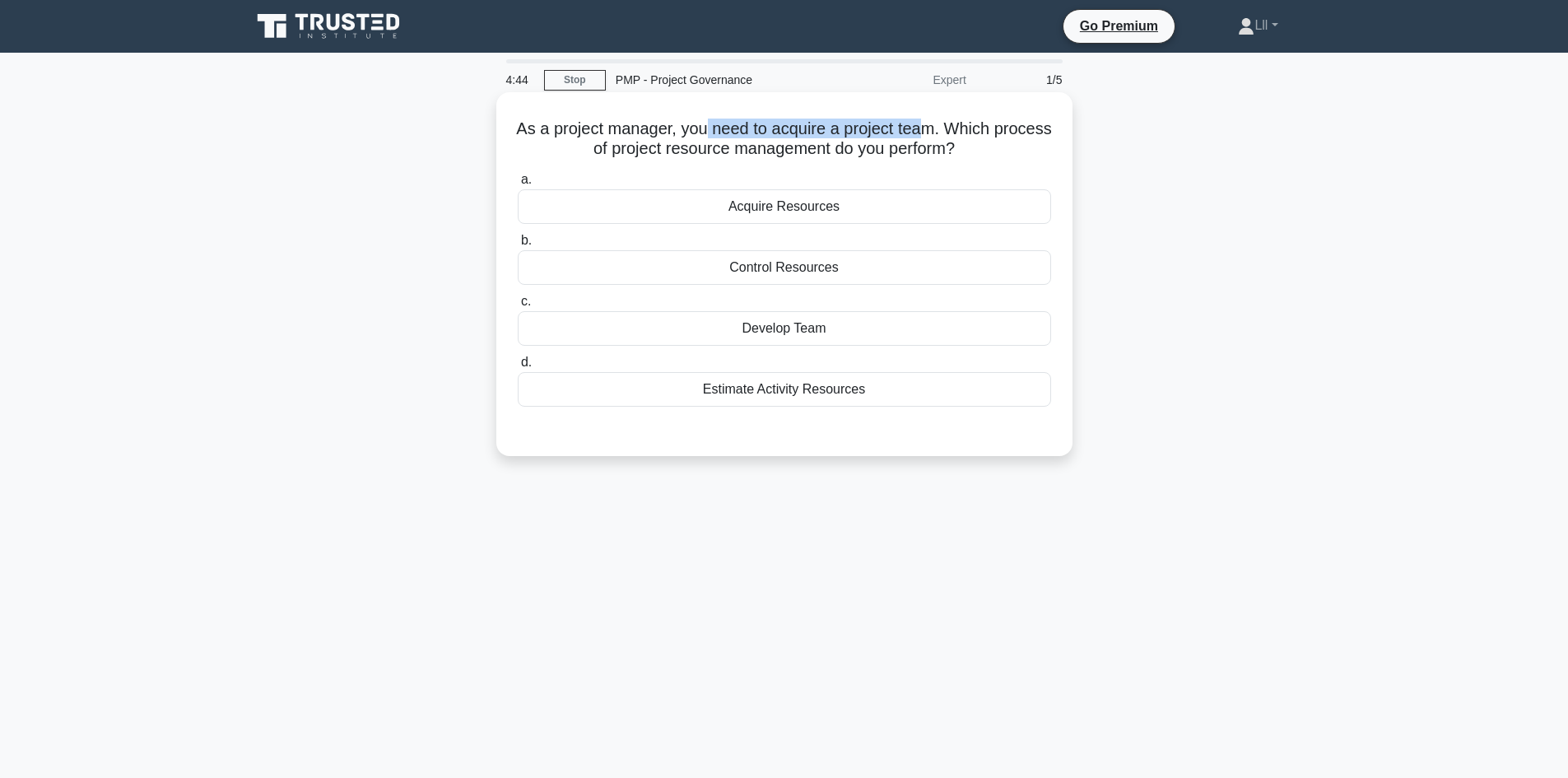
drag, startPoint x: 733, startPoint y: 127, endPoint x: 961, endPoint y: 125, distance: 228.0
click at [961, 125] on h5 "As a project manager, you need to acquire a project team. Which process of proj…" at bounding box center [784, 139] width 536 height 41
click at [924, 155] on h5 "As a project manager, you need to acquire a project team. Which process of proj…" at bounding box center [784, 139] width 536 height 41
click at [795, 209] on div "Acquire Resources" at bounding box center [784, 206] width 533 height 34
click at [518, 185] on input "a. Acquire Resources" at bounding box center [518, 180] width 0 height 11
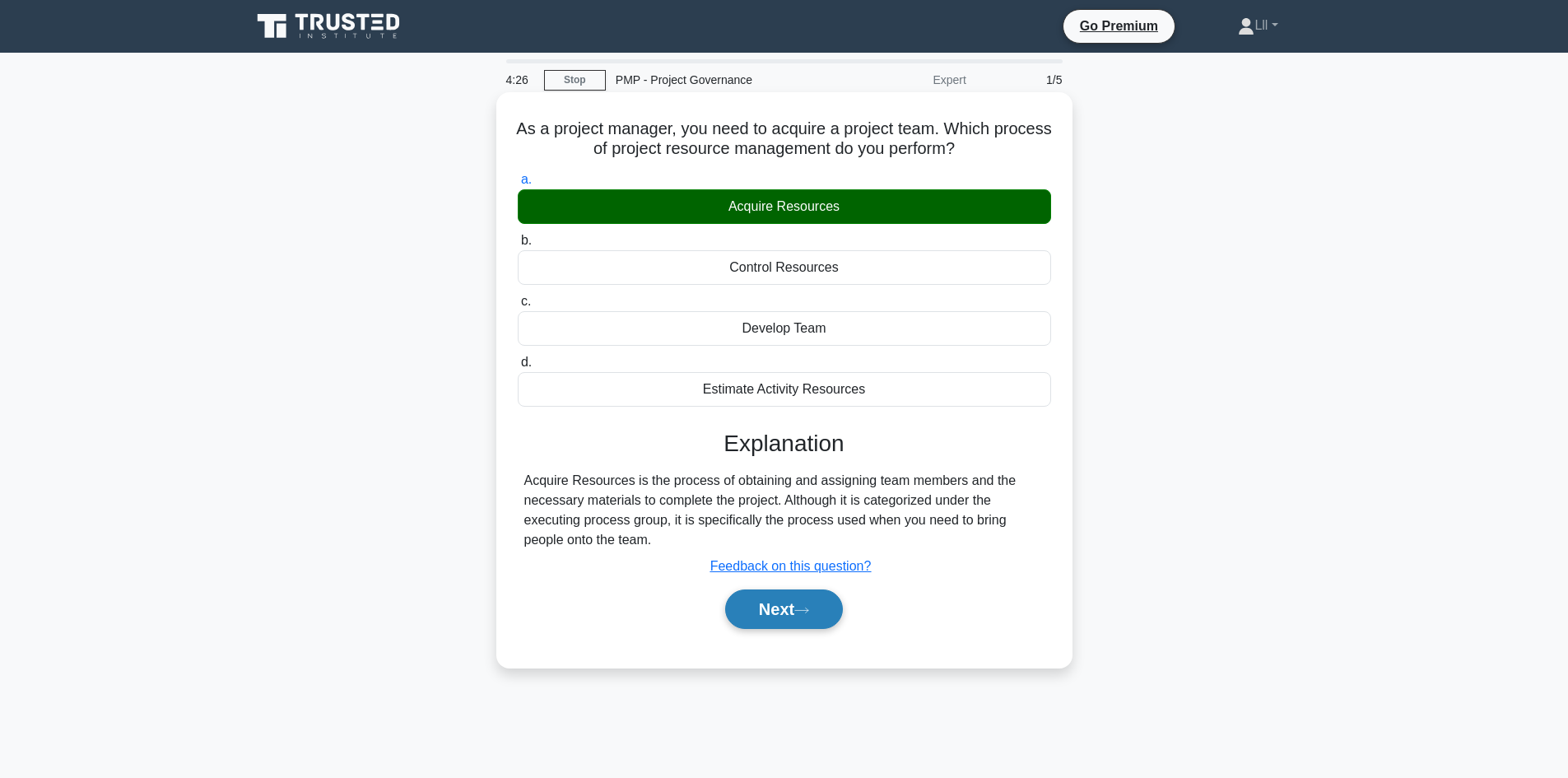
click at [769, 627] on button "Next" at bounding box center [784, 609] width 118 height 39
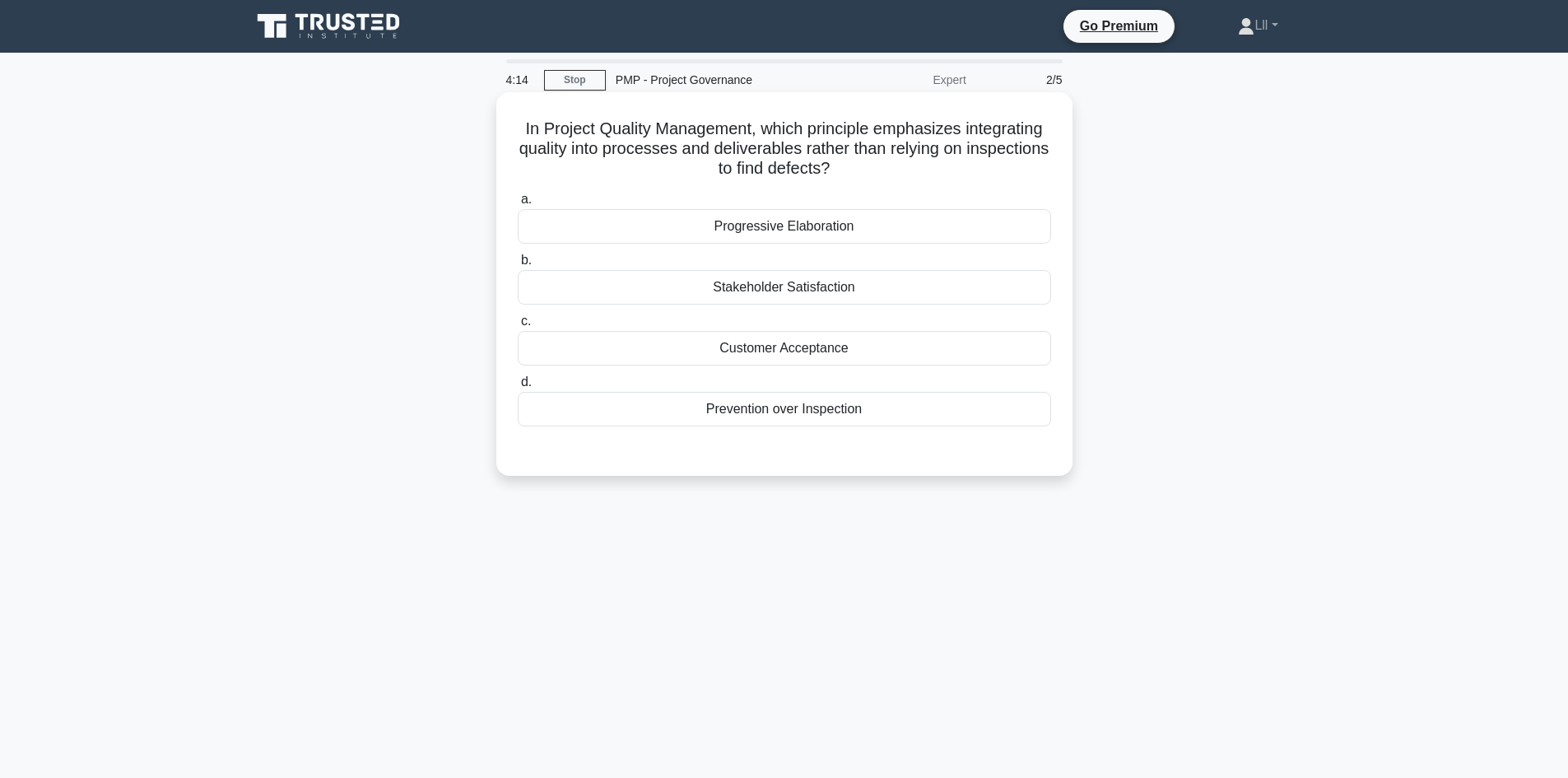
click at [766, 411] on div "Prevention over Inspection" at bounding box center [784, 409] width 533 height 34
click at [518, 388] on input "d. Prevention over Inspection" at bounding box center [518, 382] width 0 height 11
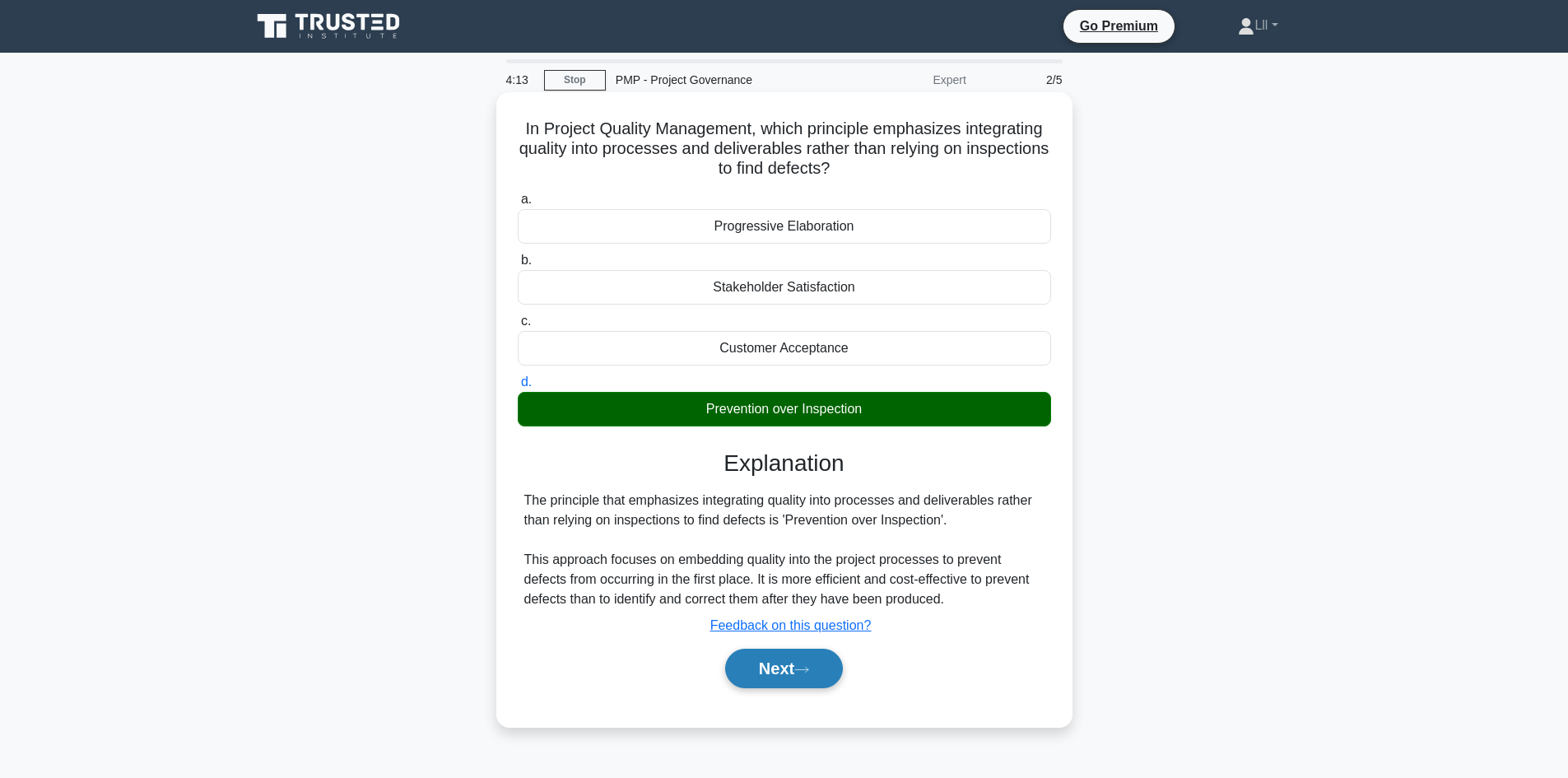
click at [806, 669] on icon at bounding box center [801, 669] width 15 height 9
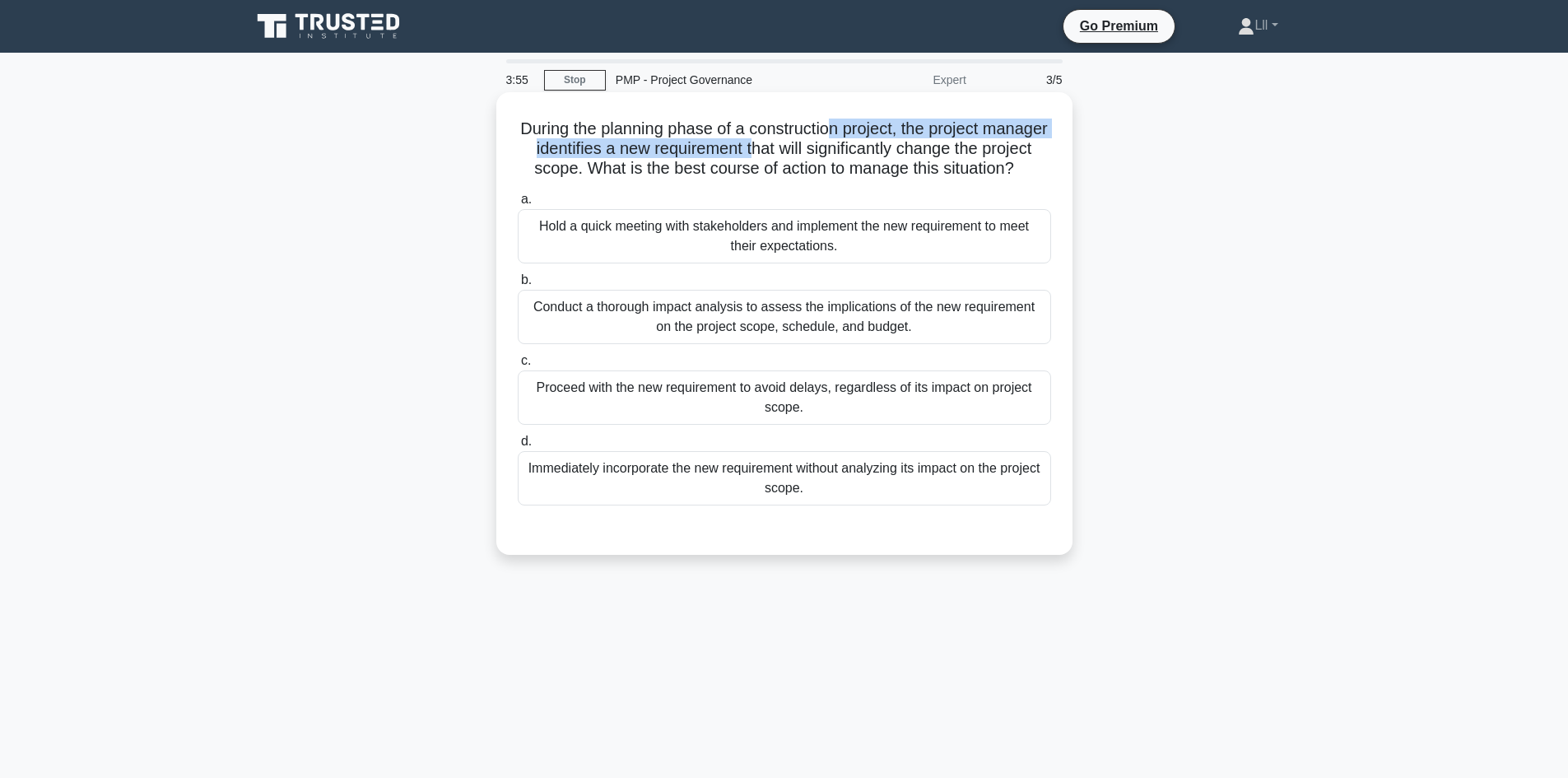
drag, startPoint x: 815, startPoint y: 144, endPoint x: 863, endPoint y: 135, distance: 48.8
click at [863, 135] on h5 "During the planning phase of a construction project, the project manager identi…" at bounding box center [784, 149] width 536 height 61
click at [917, 152] on h5 "During the planning phase of a construction project, the project manager identi…" at bounding box center [784, 149] width 536 height 61
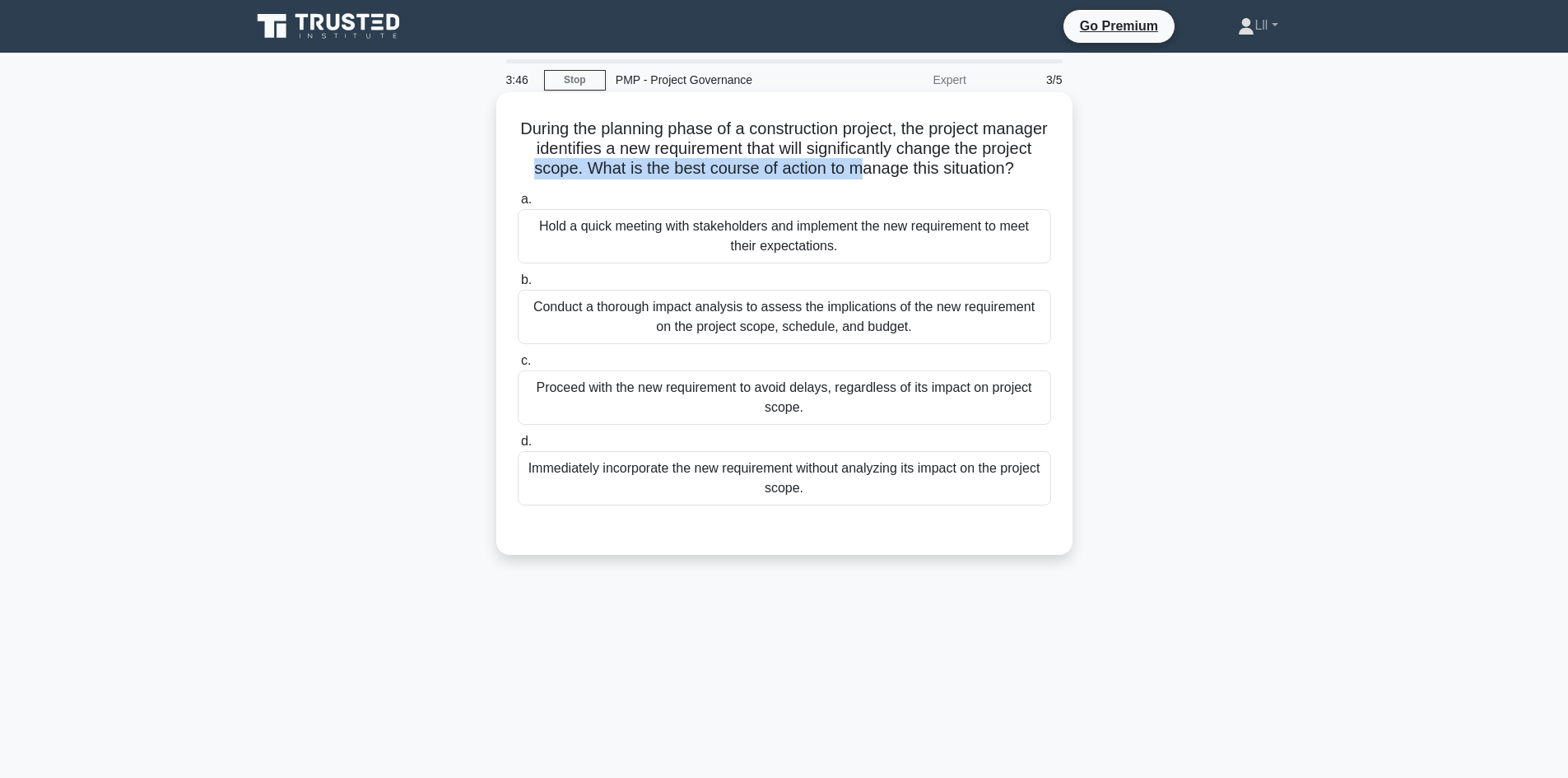
drag, startPoint x: 602, startPoint y: 169, endPoint x: 945, endPoint y: 168, distance: 343.0
click at [945, 168] on h5 "During the planning phase of a construction project, the project manager identi…" at bounding box center [784, 149] width 536 height 61
click at [946, 167] on h5 "During the planning phase of a construction project, the project manager identi…" at bounding box center [784, 149] width 536 height 61
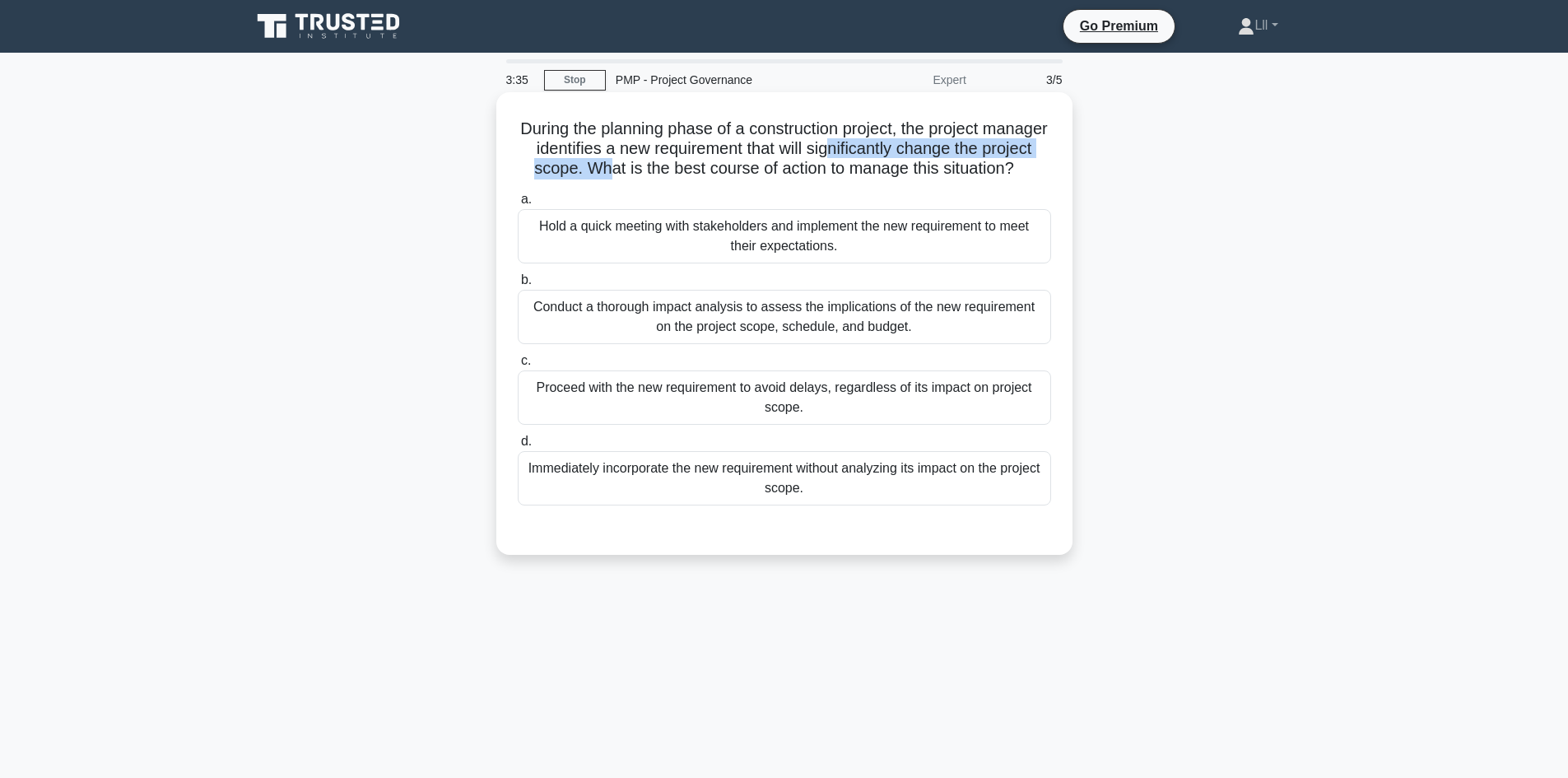
drag, startPoint x: 684, startPoint y: 167, endPoint x: 895, endPoint y: 152, distance: 211.5
click at [895, 152] on h5 "During the planning phase of a construction project, the project manager identi…" at bounding box center [784, 149] width 536 height 61
click at [973, 180] on h5 "During the planning phase of a construction project, the project manager identi…" at bounding box center [784, 149] width 536 height 61
click at [828, 331] on div "Conduct a thorough impact analysis to assess the implications of the new requir…" at bounding box center [784, 316] width 533 height 54
click at [518, 285] on input "b. Conduct a thorough impact analysis to assess the implications of the new req…" at bounding box center [518, 280] width 0 height 11
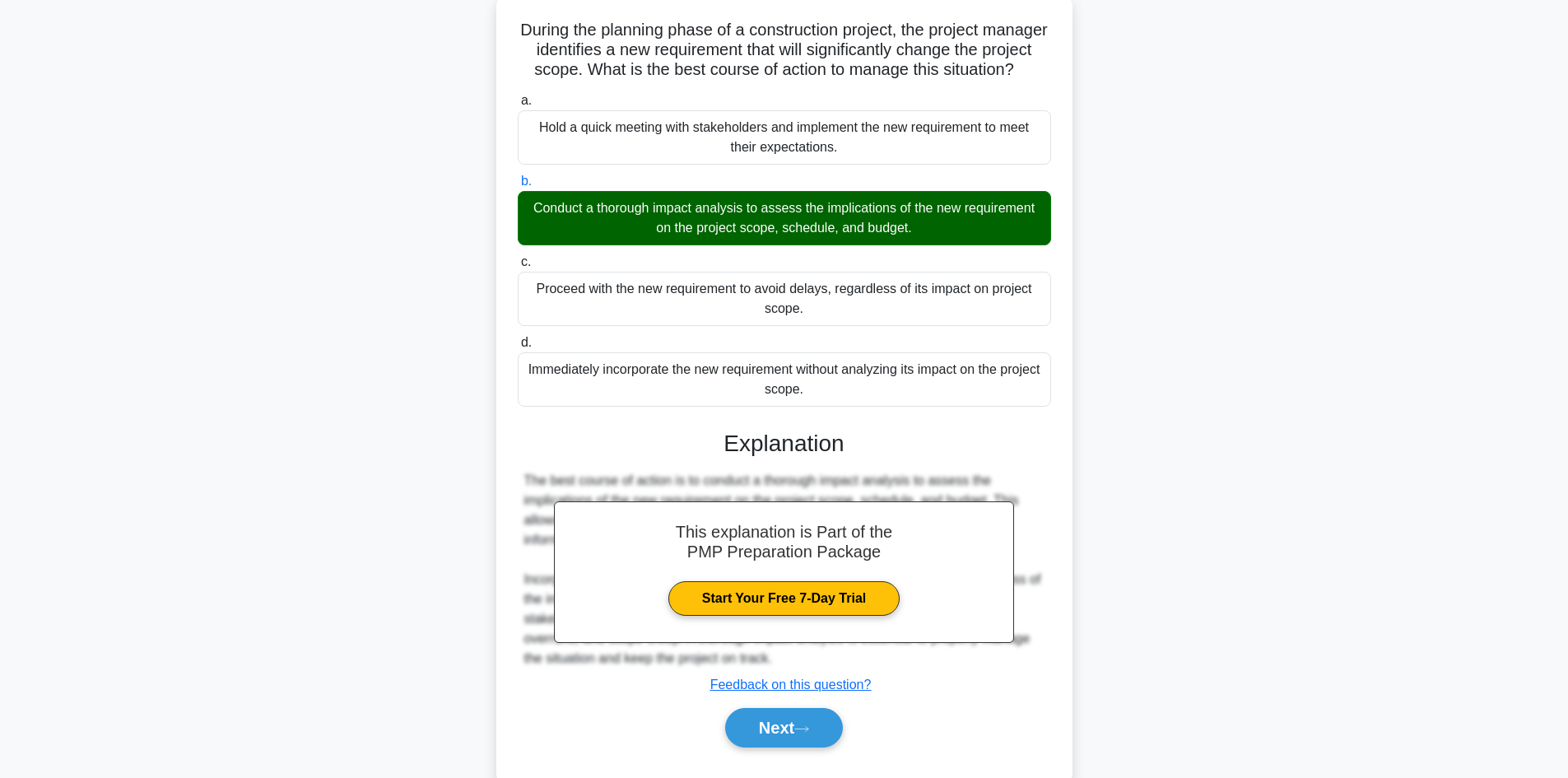
scroll to position [159, 0]
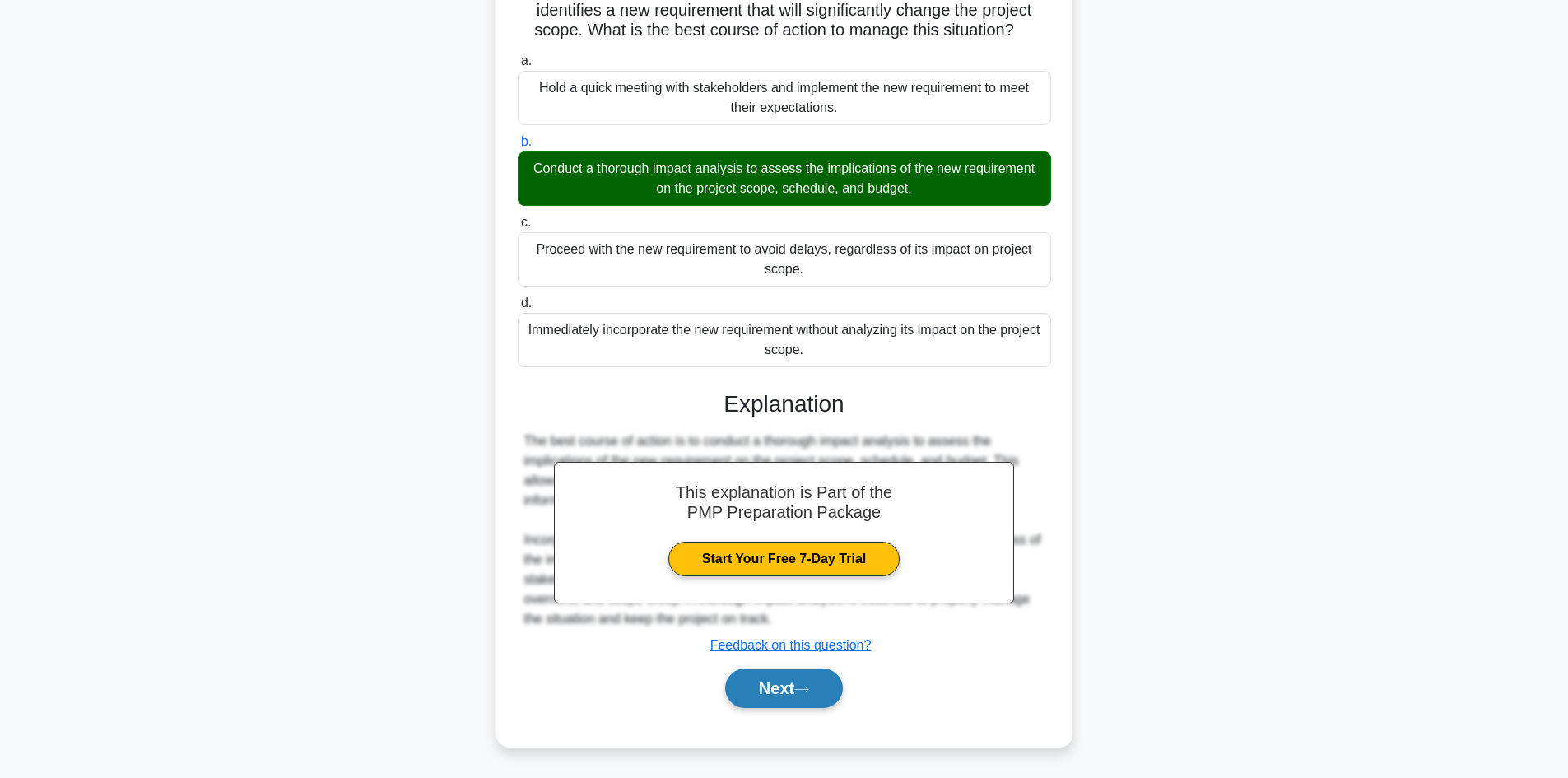
click at [755, 686] on button "Next" at bounding box center [784, 689] width 118 height 39
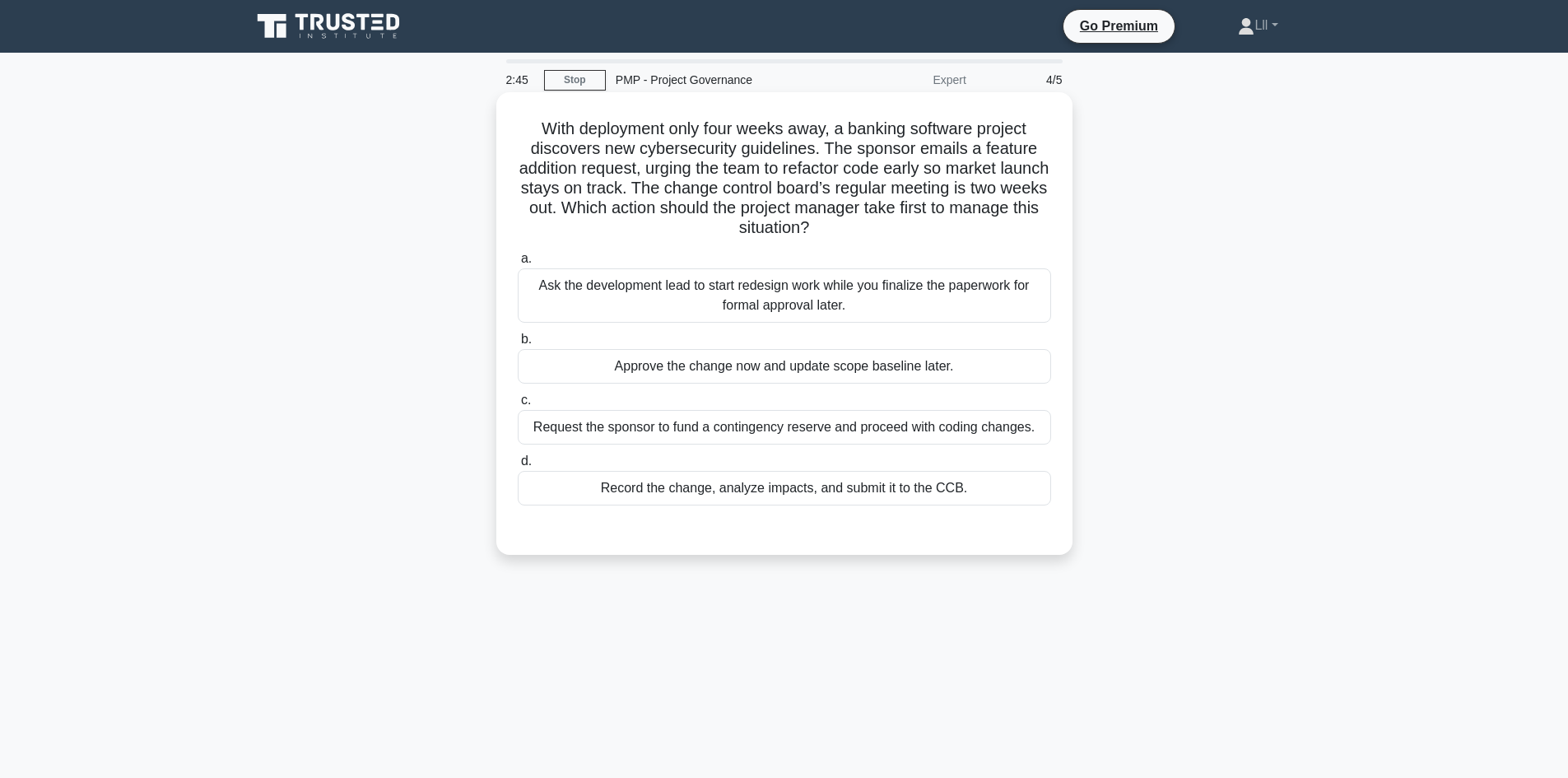
scroll to position [82, 0]
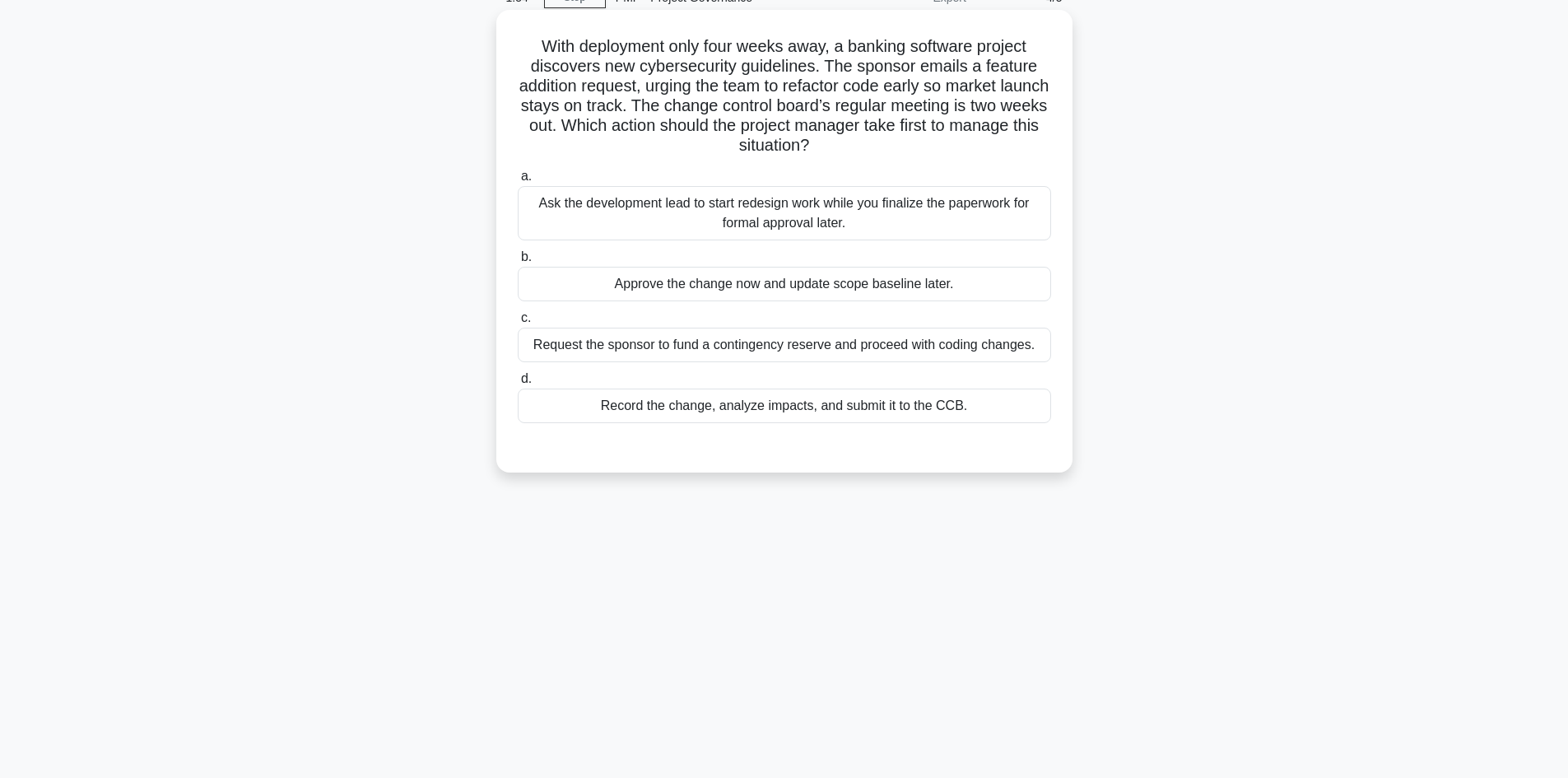
click at [872, 215] on div "Ask the development lead to start redesign work while you finalize the paperwor…" at bounding box center [784, 213] width 533 height 54
click at [518, 182] on input "a. Ask the development lead to start redesign work while you finalize the paper…" at bounding box center [518, 177] width 0 height 11
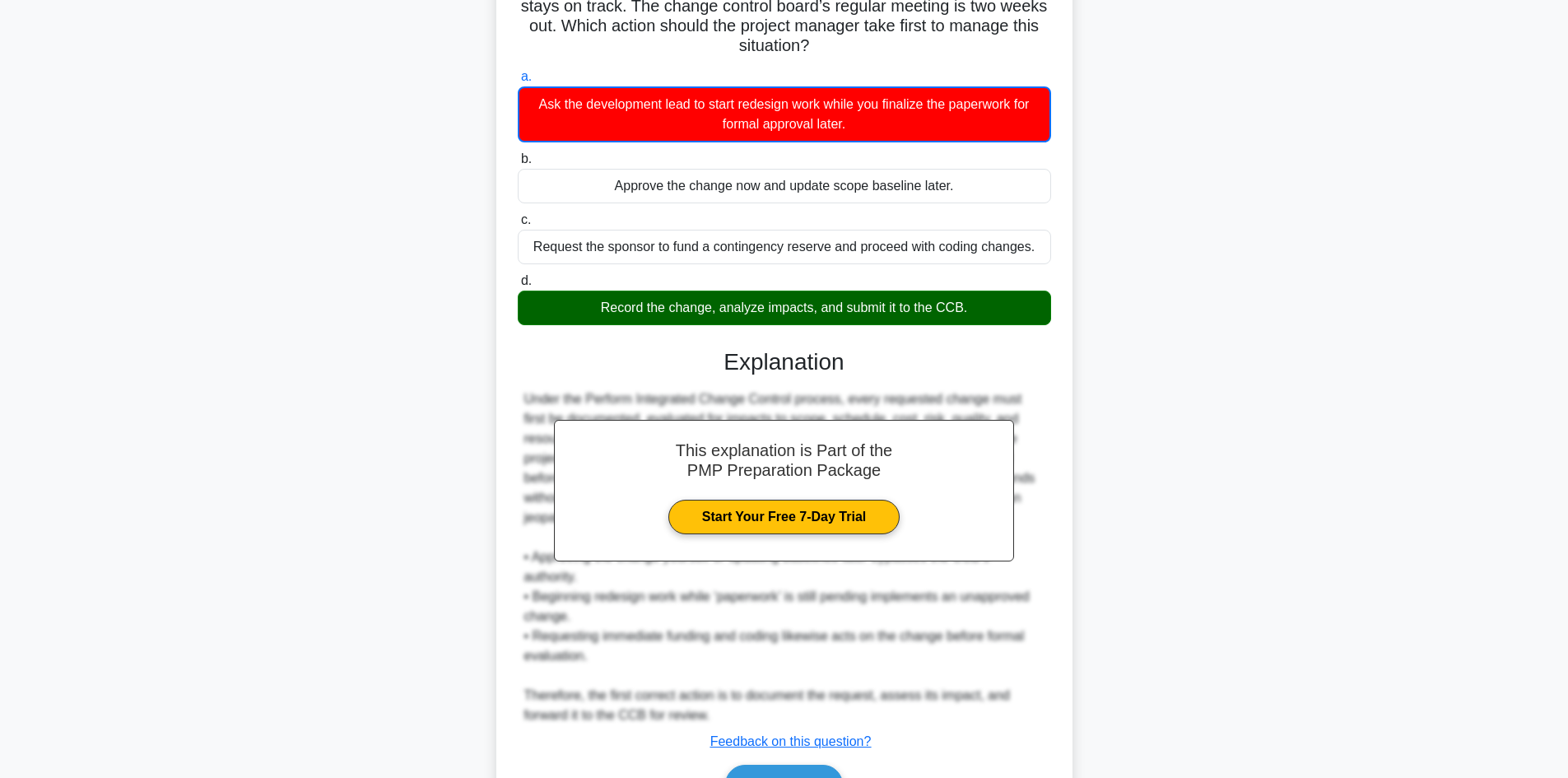
scroll to position [259, 0]
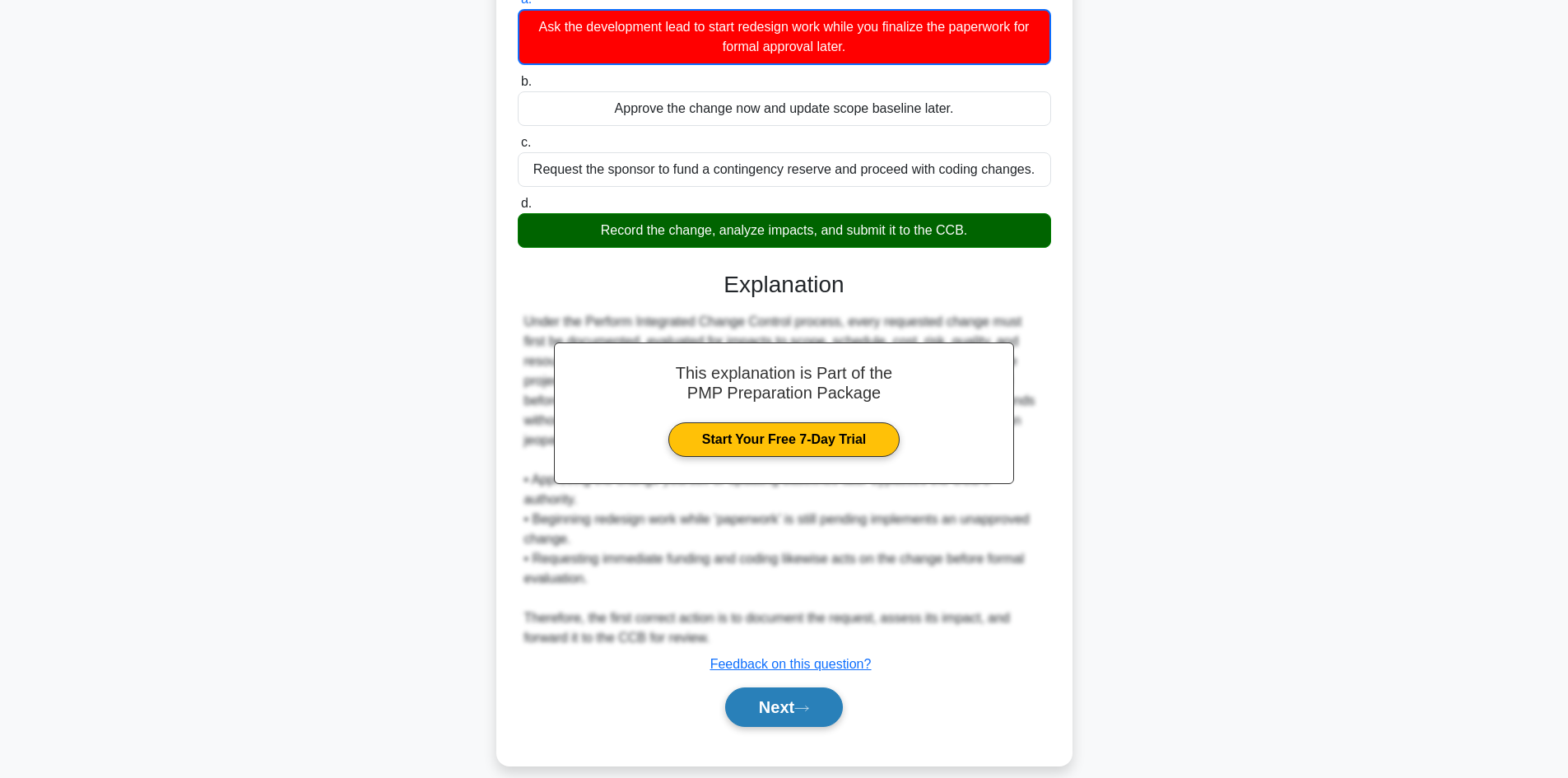
click at [808, 704] on icon at bounding box center [801, 708] width 15 height 9
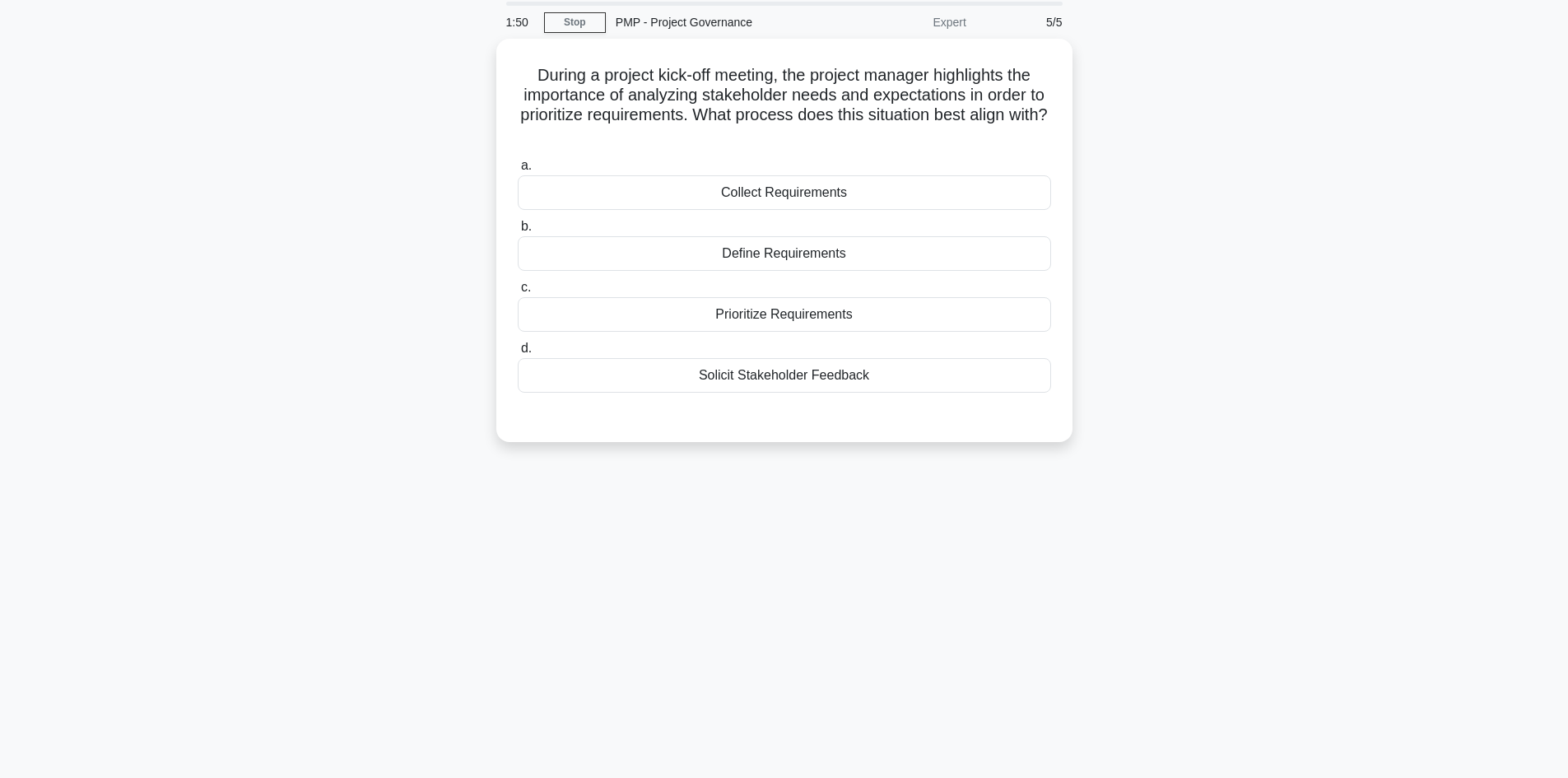
scroll to position [28, 0]
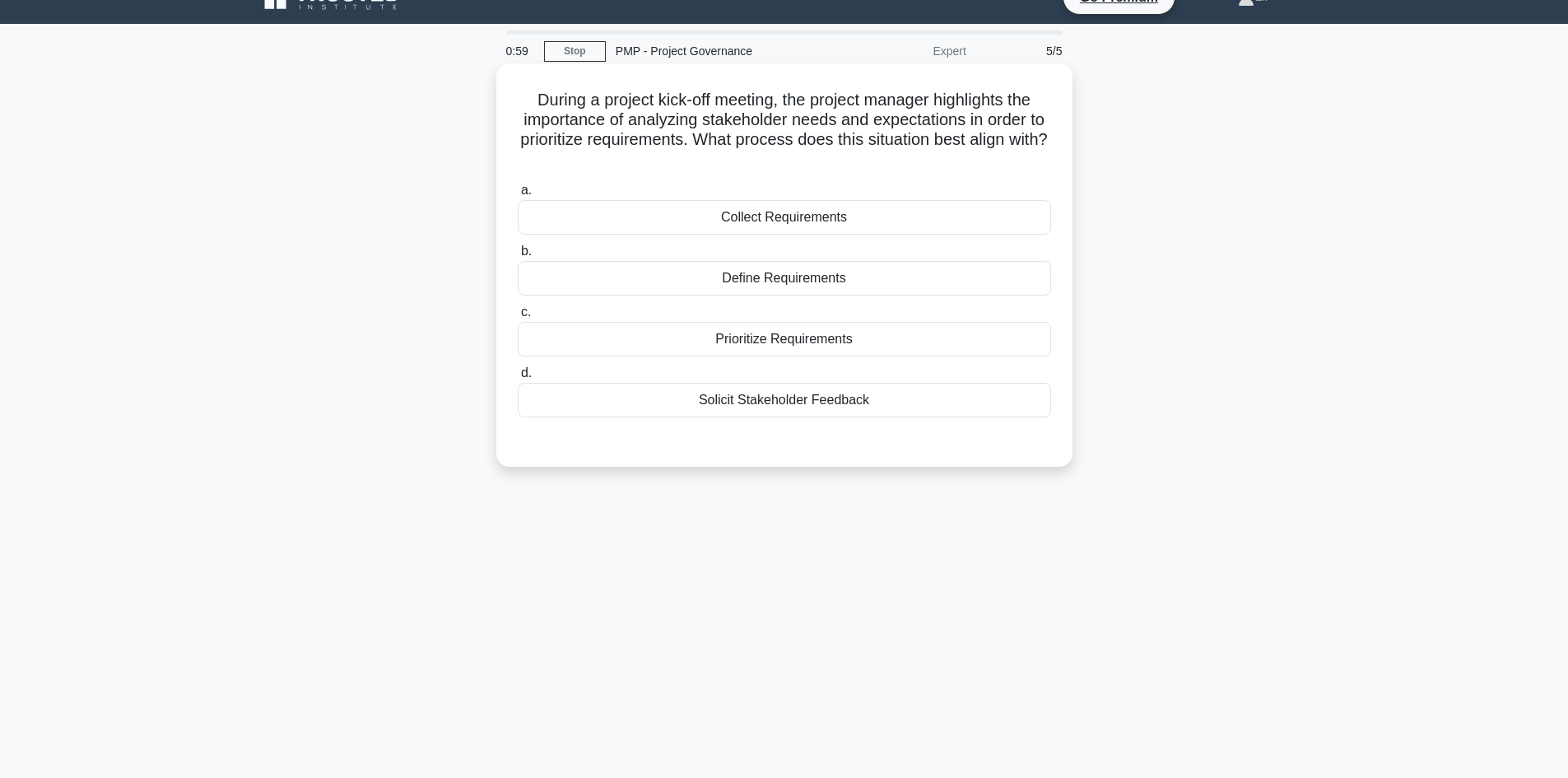
click at [828, 351] on div "Prioritize Requirements" at bounding box center [784, 338] width 533 height 34
click at [518, 318] on input "c. Prioritize Requirements" at bounding box center [518, 312] width 0 height 11
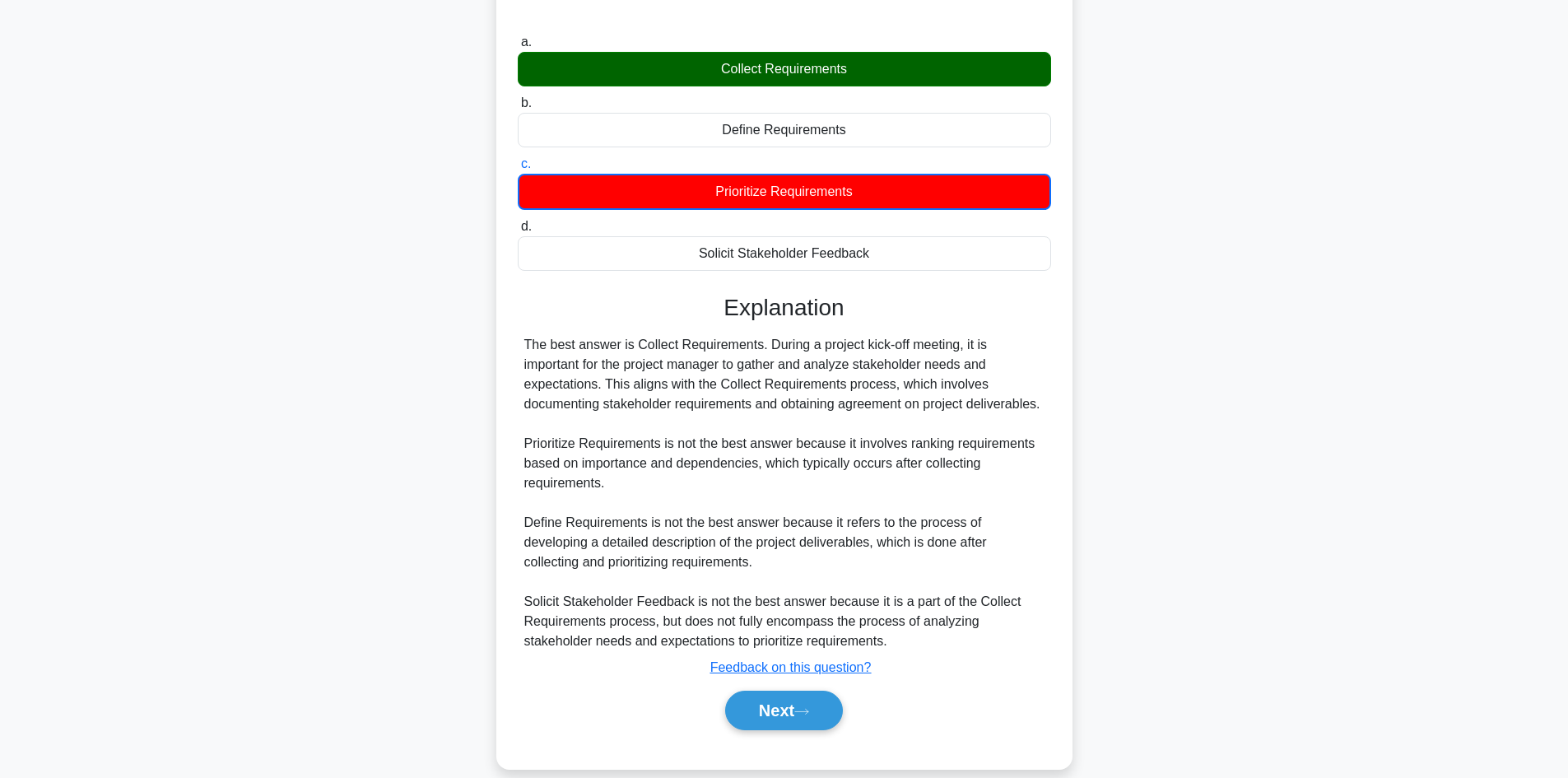
scroll to position [193, 0]
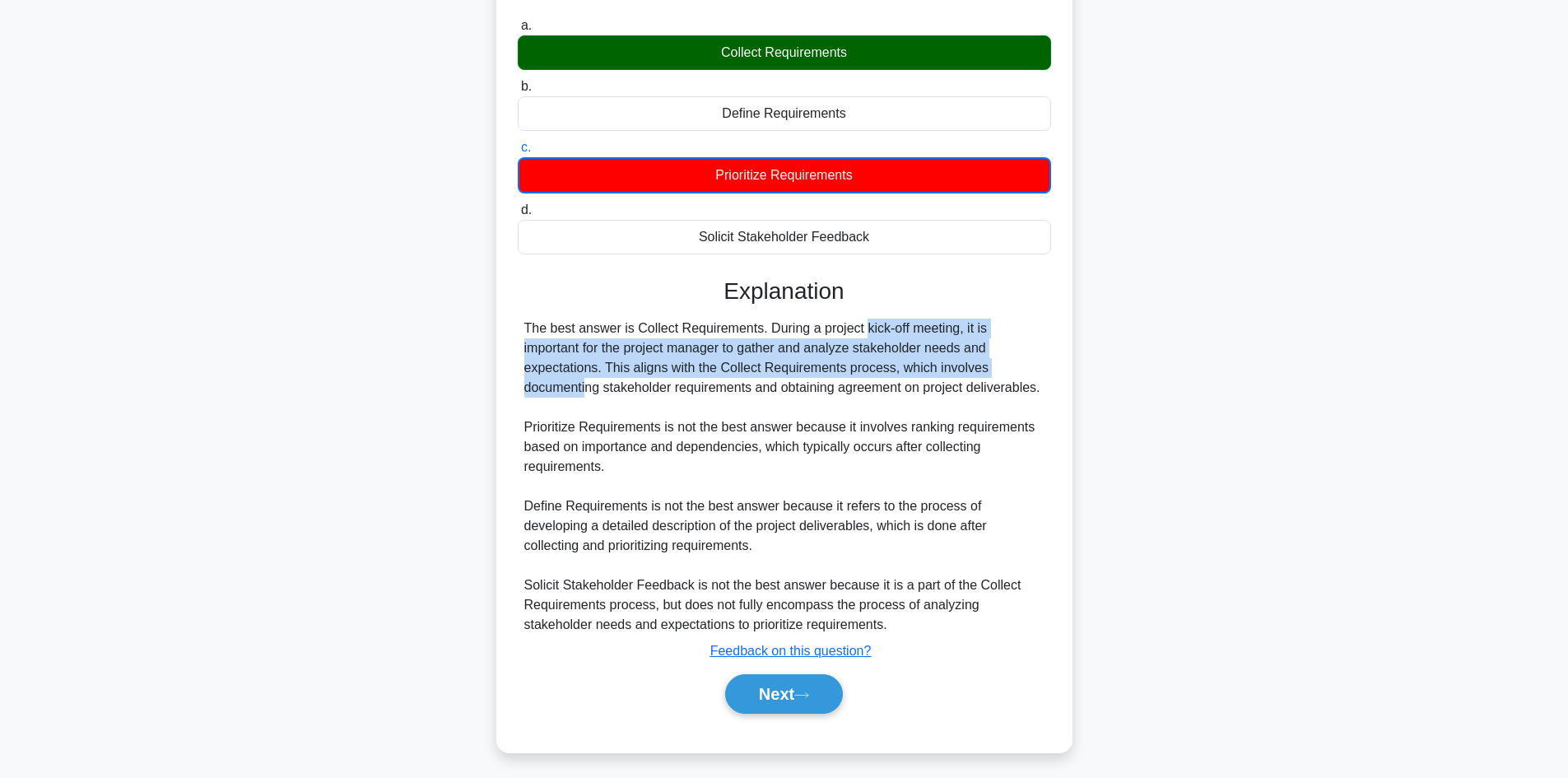
drag, startPoint x: 767, startPoint y: 334, endPoint x: 939, endPoint y: 365, distance: 174.8
click at [939, 365] on div "The best answer is Collect Requirements. During a project kick-off meeting, it …" at bounding box center [784, 477] width 521 height 316
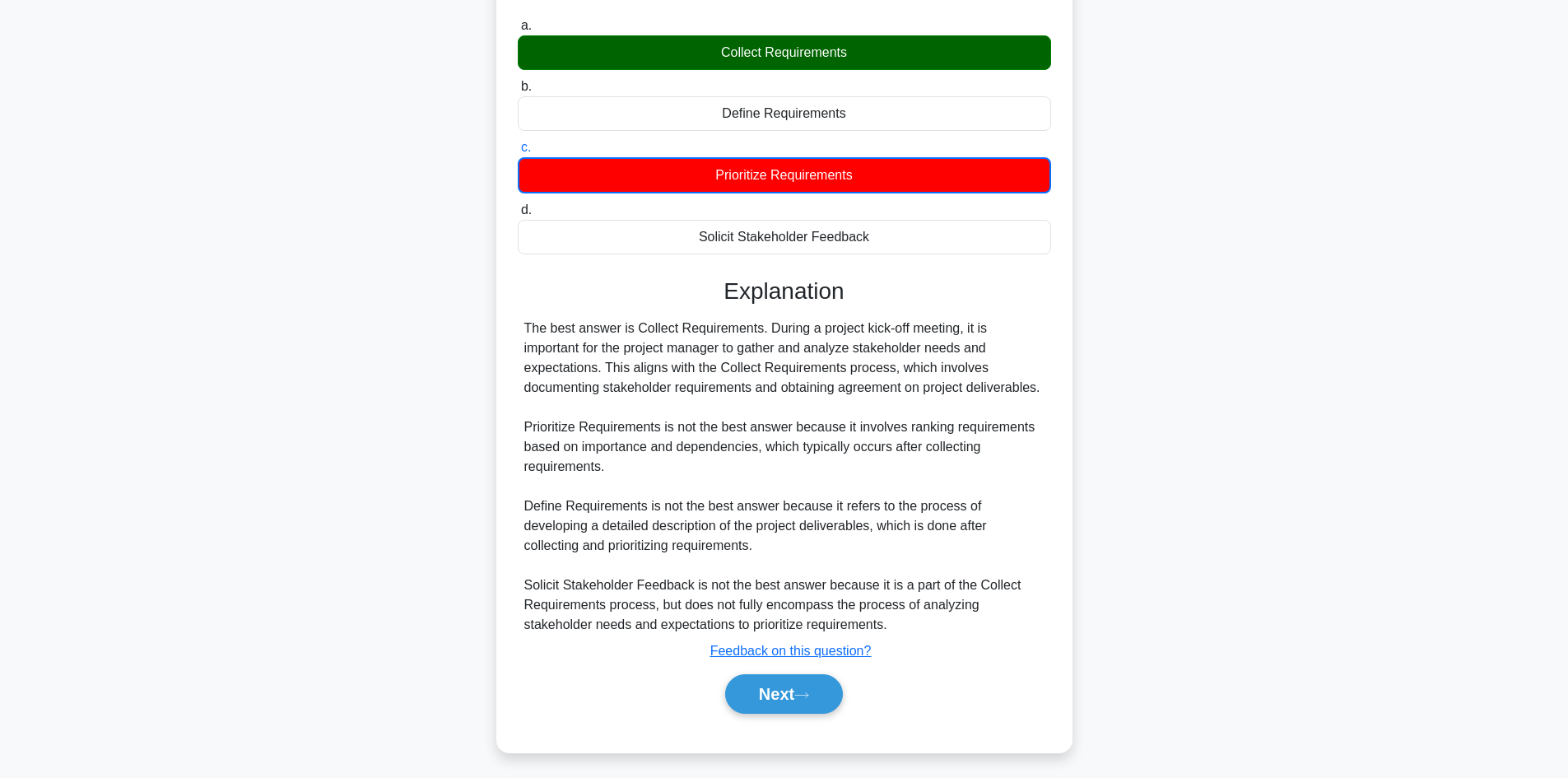
click at [989, 387] on div "The best answer is Collect Requirements. During a project kick-off meeting, it …" at bounding box center [784, 477] width 521 height 316
drag, startPoint x: 752, startPoint y: 356, endPoint x: 940, endPoint y: 335, distance: 189.2
click at [940, 335] on div "The best answer is Collect Requirements. During a project kick-off meeting, it …" at bounding box center [784, 477] width 521 height 316
click at [864, 370] on div "The best answer is Collect Requirements. During a project kick-off meeting, it …" at bounding box center [784, 477] width 521 height 316
drag, startPoint x: 797, startPoint y: 377, endPoint x: 980, endPoint y: 420, distance: 188.0
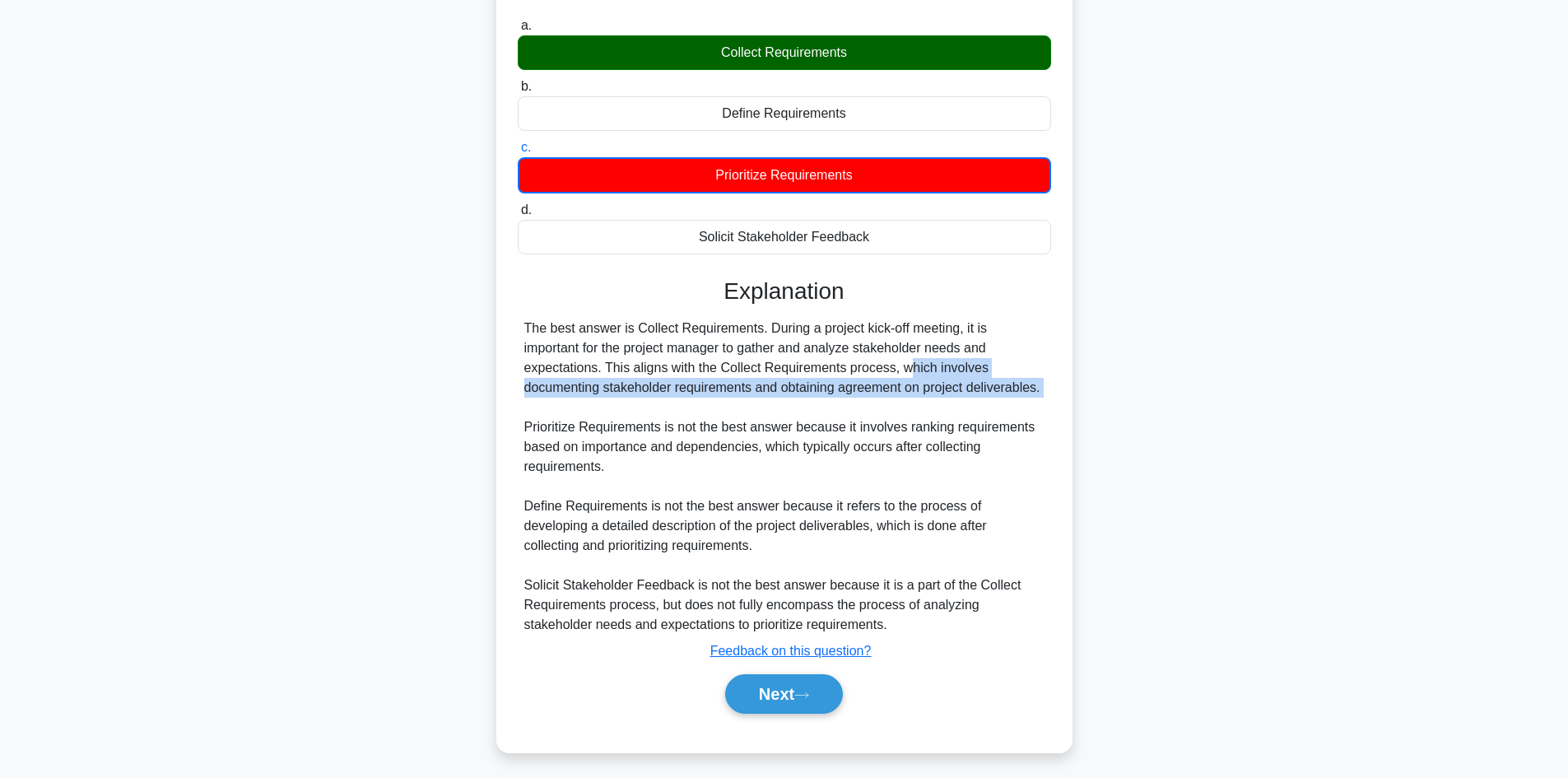
click at [981, 420] on div "The best answer is Collect Requirements. During a project kick-off meeting, it …" at bounding box center [784, 477] width 521 height 316
click at [787, 444] on div "The best answer is Collect Requirements. During a project kick-off meeting, it …" at bounding box center [784, 477] width 521 height 316
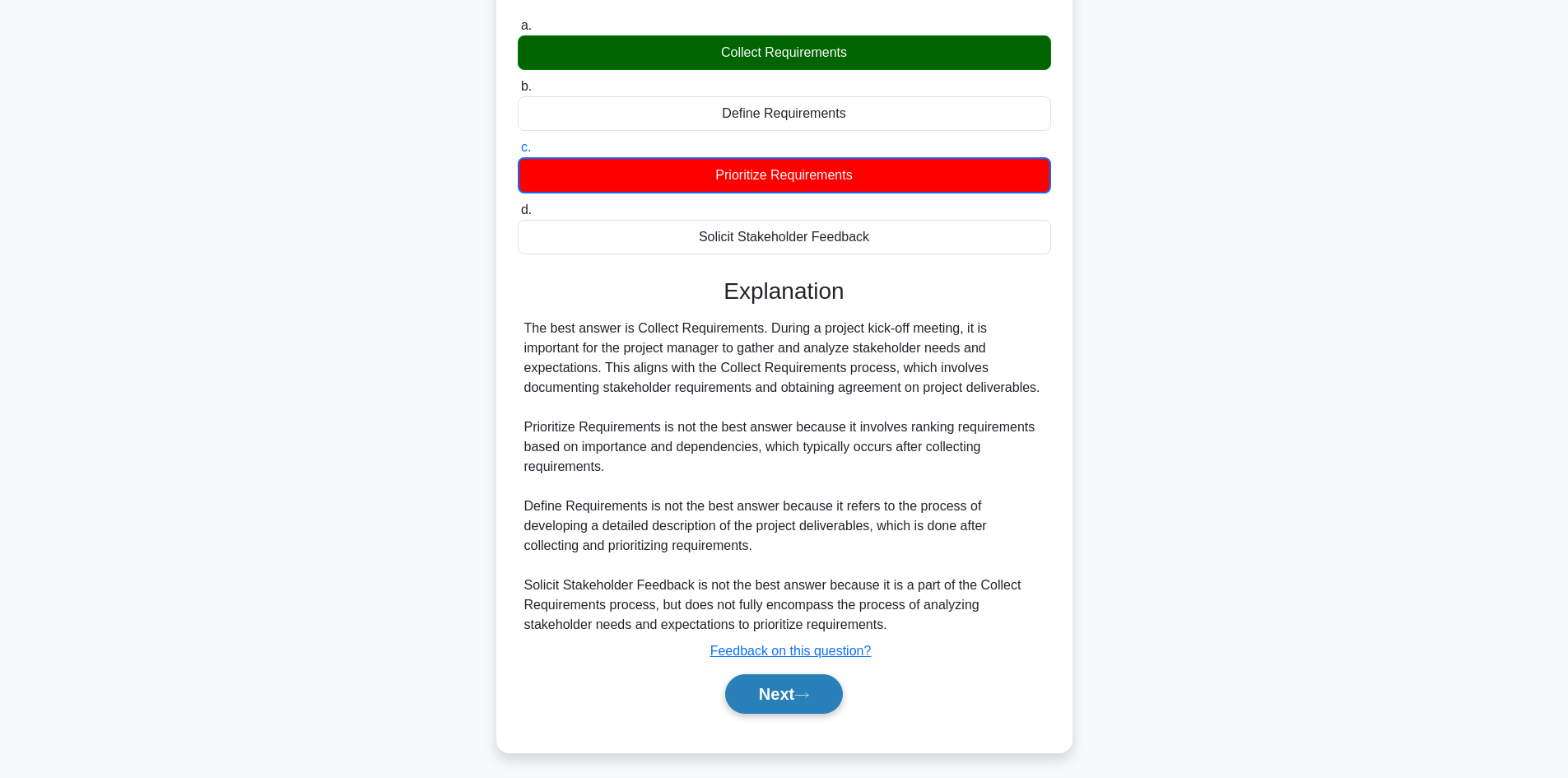
click at [783, 690] on button "Next" at bounding box center [784, 694] width 118 height 39
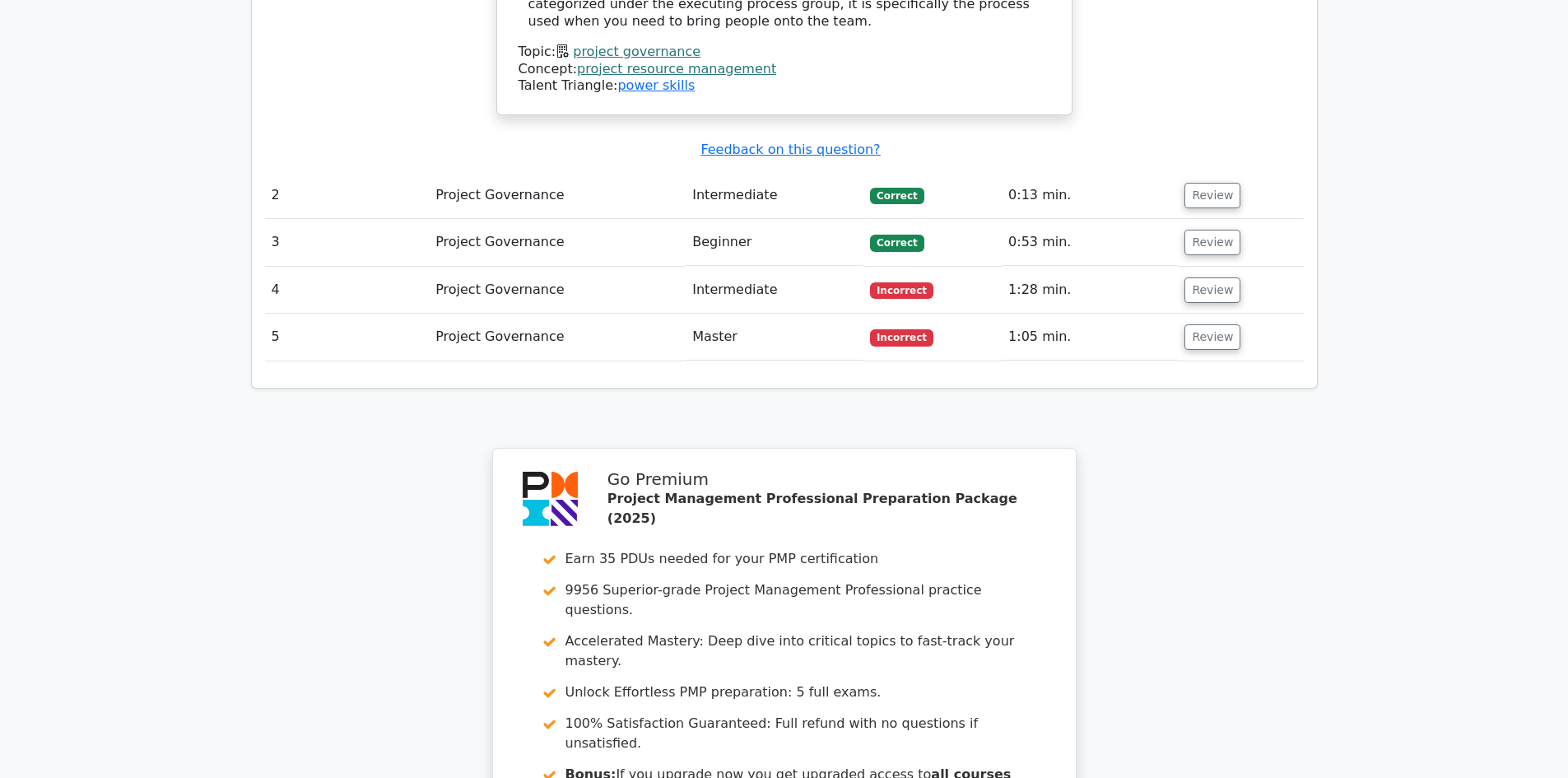
scroll to position [2126, 0]
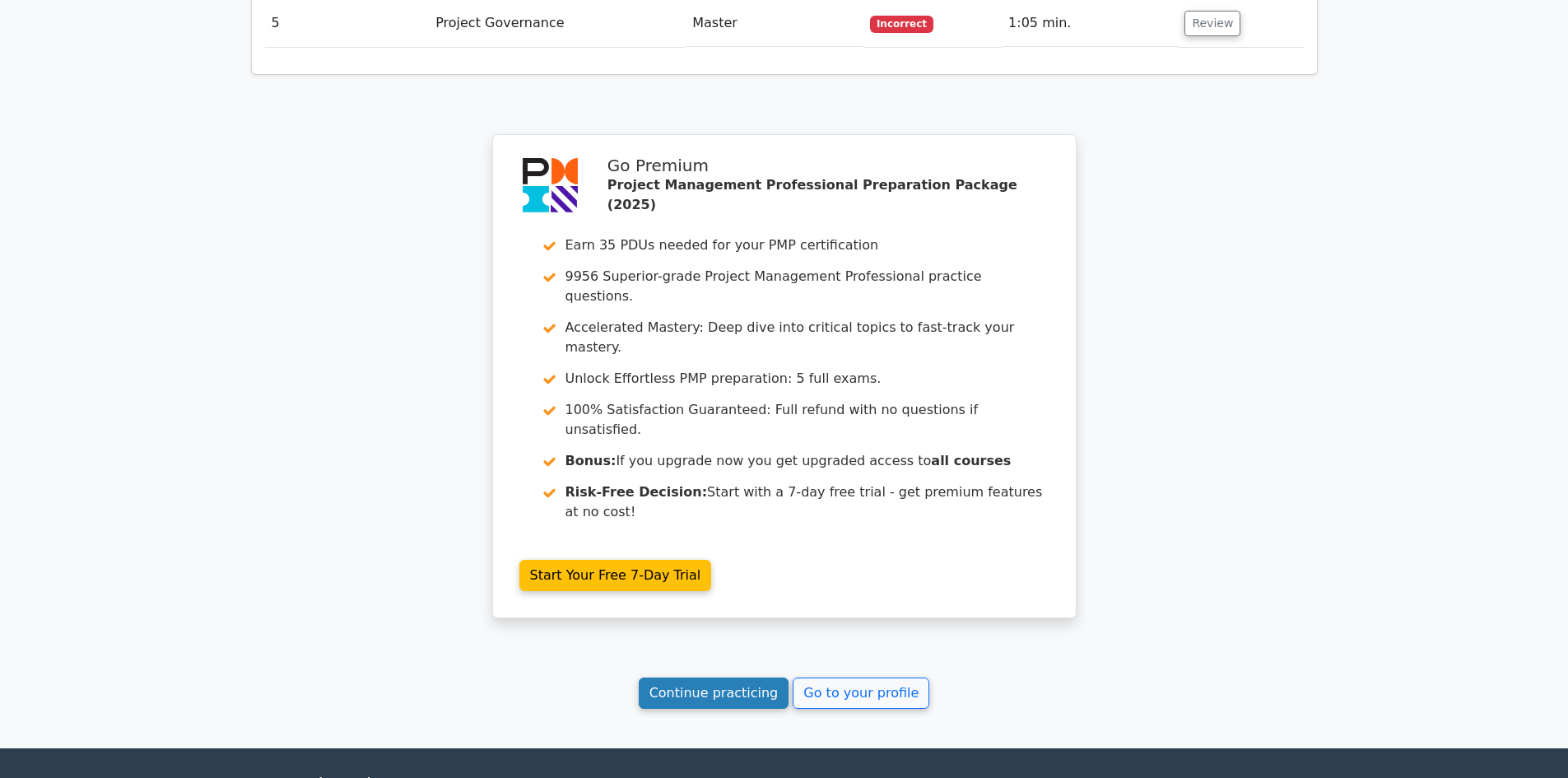
click at [725, 678] on link "Continue practicing" at bounding box center [714, 694] width 151 height 31
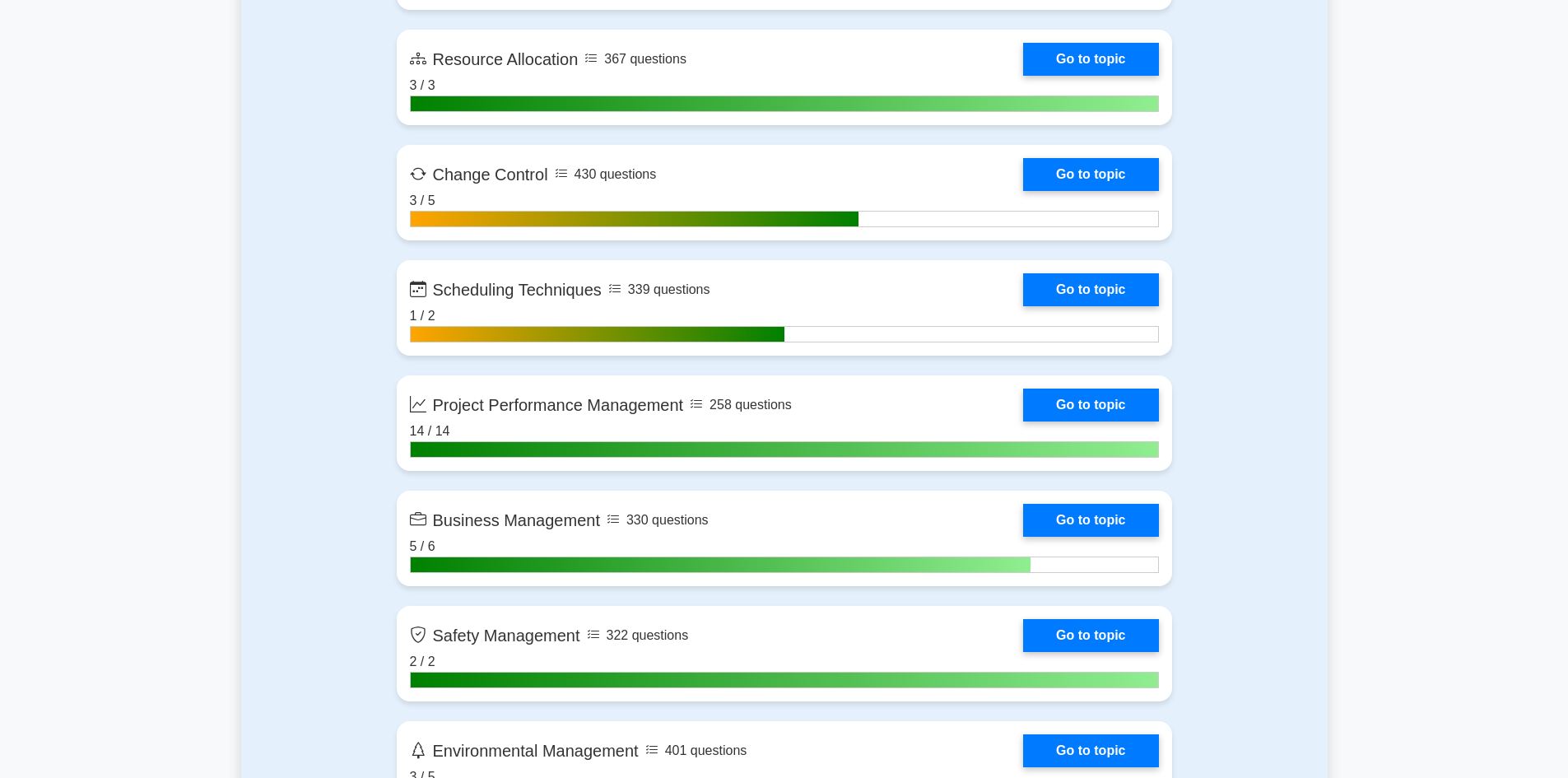
scroll to position [3623, 0]
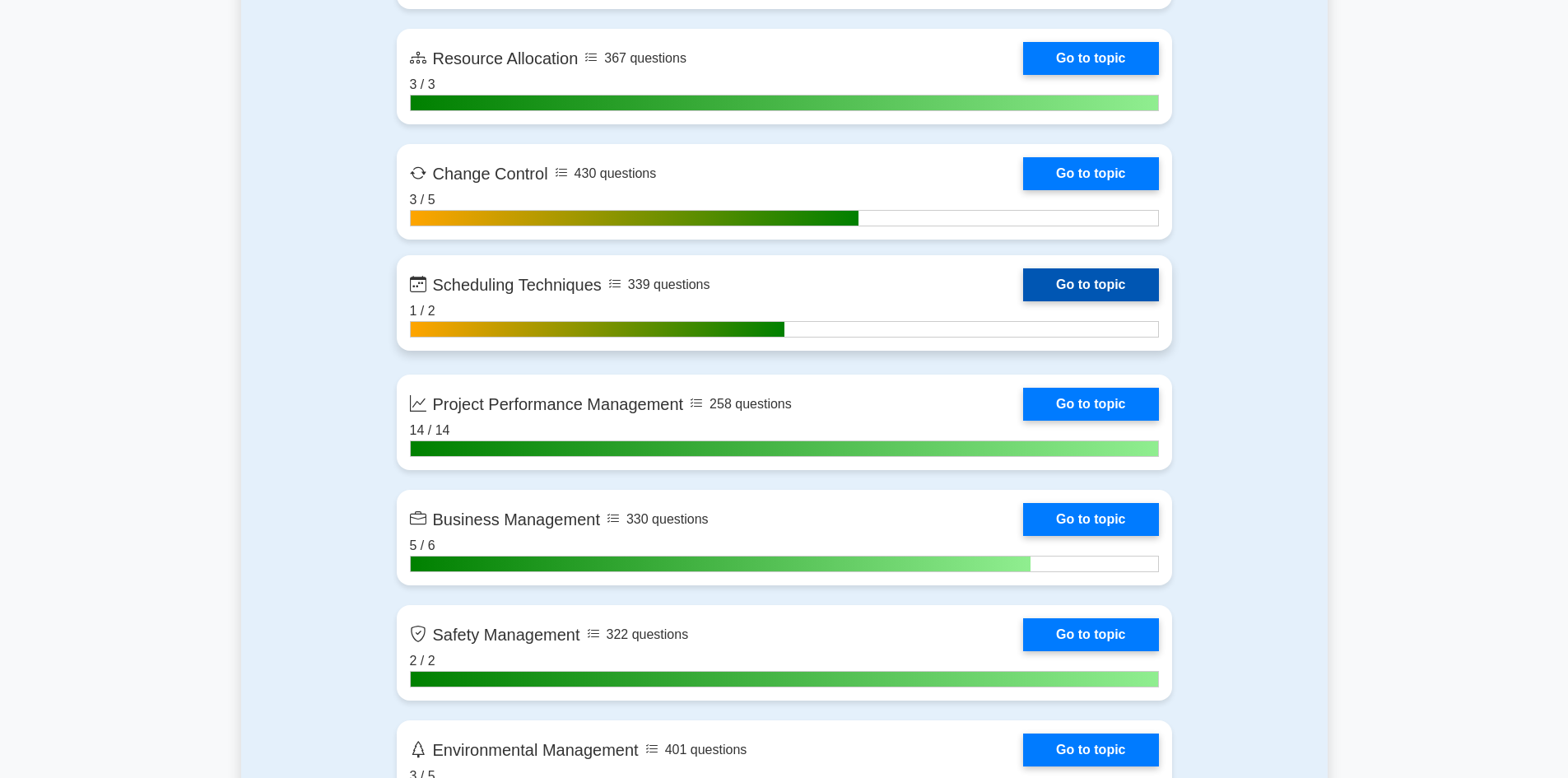
click at [1124, 298] on link "Go to topic" at bounding box center [1090, 285] width 135 height 33
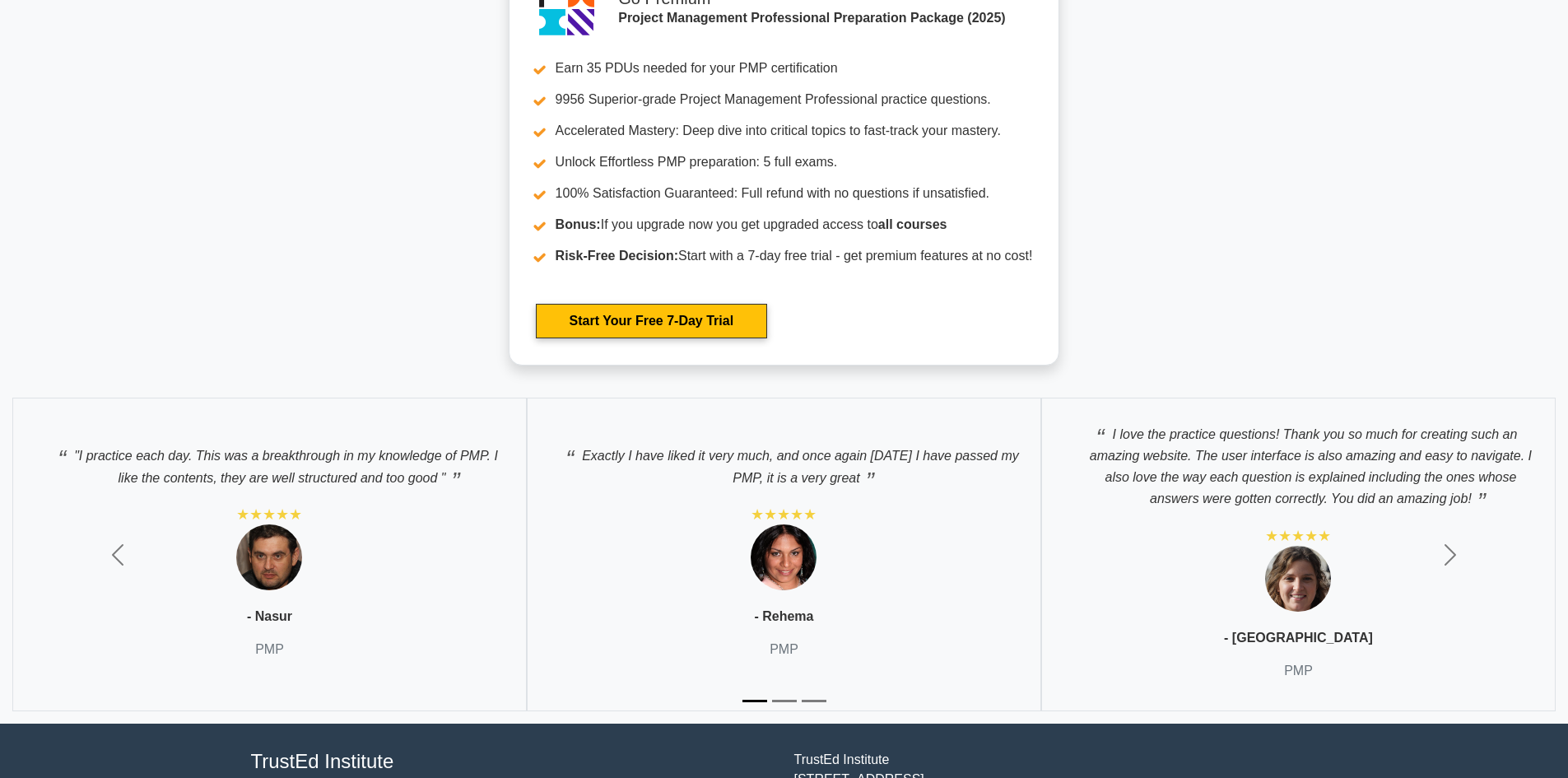
scroll to position [7230, 0]
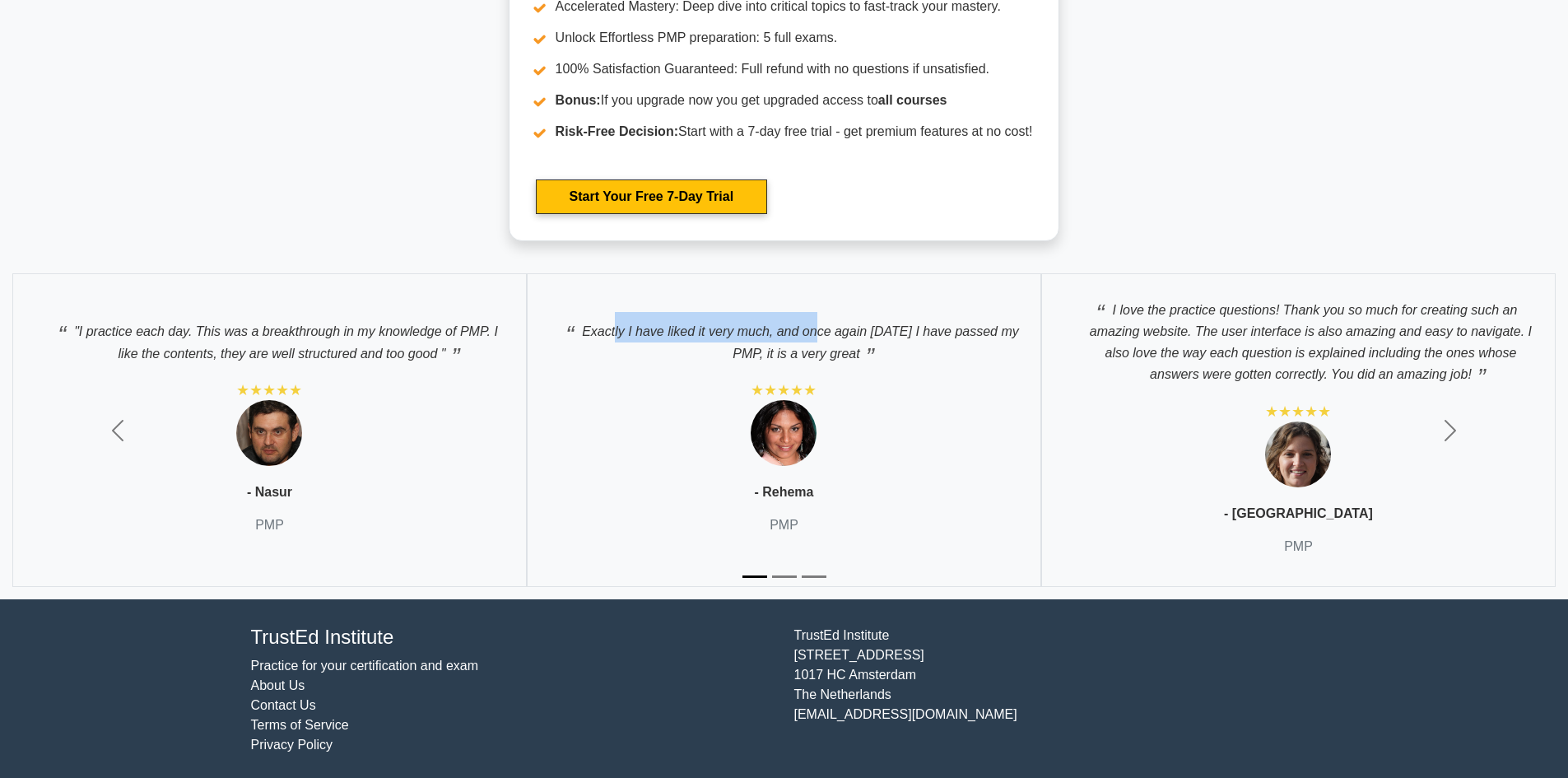
drag, startPoint x: 609, startPoint y: 330, endPoint x: 810, endPoint y: 337, distance: 201.1
click at [810, 337] on p "Exactly I have liked it very much, and once again today I have passed my PMP, i…" at bounding box center [784, 337] width 480 height 52
click at [799, 428] on img at bounding box center [784, 433] width 66 height 66
click at [783, 505] on div "Exactly I have liked it very much, and once again today I have passed my PMP, i…" at bounding box center [784, 430] width 515 height 313
click at [1303, 553] on div "I love the practice questions! Thank you so much for creating such an amazing w…" at bounding box center [1298, 430] width 515 height 313
